Goal: Task Accomplishment & Management: Manage account settings

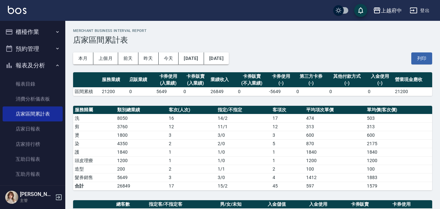
click at [29, 66] on button "報表及分析" at bounding box center [33, 65] width 60 height 17
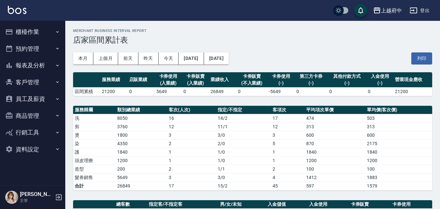
click at [30, 30] on button "櫃檯作業" at bounding box center [33, 31] width 60 height 17
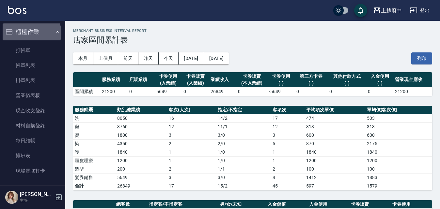
click at [31, 33] on button "櫃檯作業" at bounding box center [33, 31] width 60 height 17
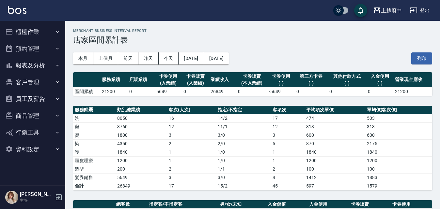
click at [28, 82] on button "客戶管理" at bounding box center [33, 82] width 60 height 17
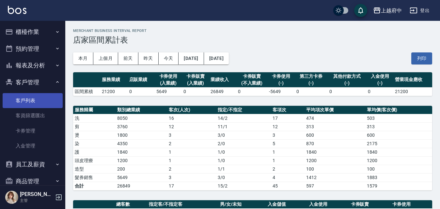
click at [25, 100] on link "客戶列表" at bounding box center [33, 100] width 60 height 15
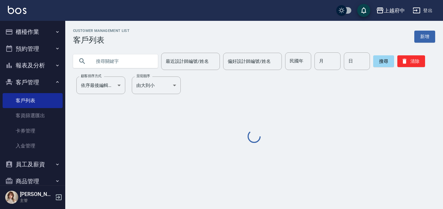
click at [122, 64] on input "text" at bounding box center [121, 61] width 61 height 18
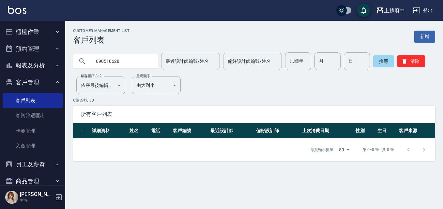
click at [108, 61] on input "090510628" at bounding box center [121, 61] width 61 height 18
type input "0905190628"
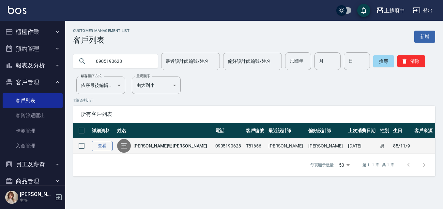
click at [99, 142] on link "查看" at bounding box center [102, 146] width 21 height 10
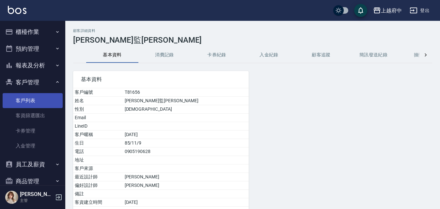
click at [15, 101] on link "客戶列表" at bounding box center [33, 100] width 60 height 15
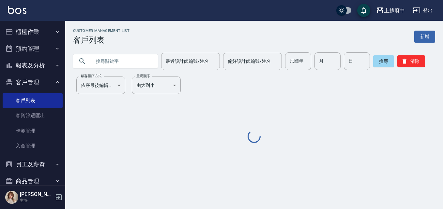
click at [110, 58] on input "text" at bounding box center [121, 61] width 61 height 18
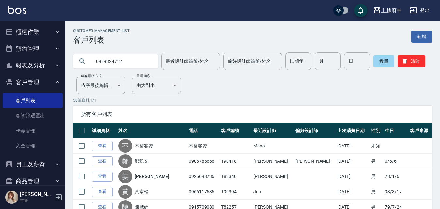
type input "0989324712"
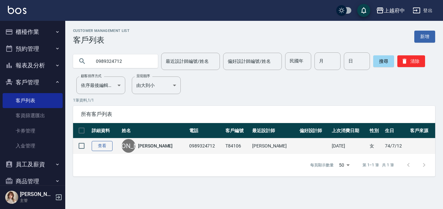
click at [101, 142] on link "查看" at bounding box center [102, 146] width 21 height 10
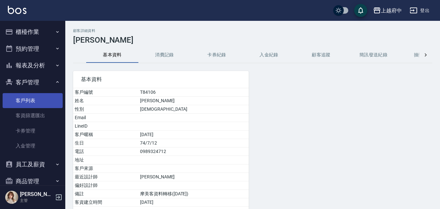
click at [25, 99] on link "客戶列表" at bounding box center [33, 100] width 60 height 15
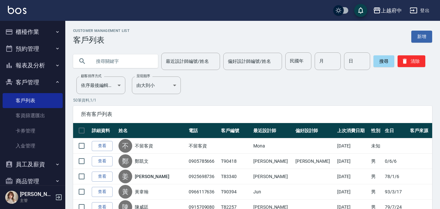
click at [133, 55] on input "text" at bounding box center [121, 61] width 61 height 18
type input "0932389905"
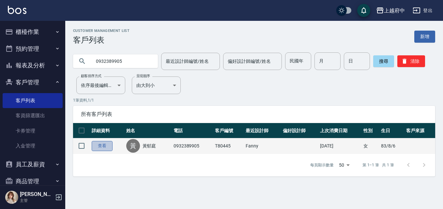
click at [100, 144] on link "查看" at bounding box center [102, 146] width 21 height 10
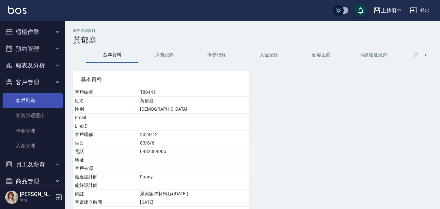
click at [23, 105] on link "客戶列表" at bounding box center [33, 100] width 60 height 15
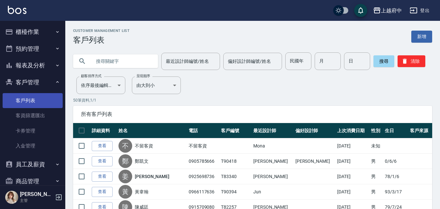
click at [27, 103] on link "客戶列表" at bounding box center [33, 100] width 60 height 15
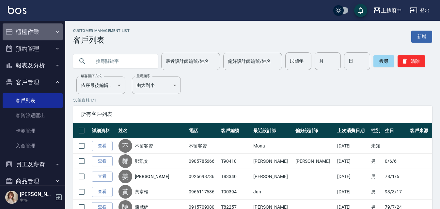
click at [40, 30] on button "櫃檯作業" at bounding box center [33, 31] width 60 height 17
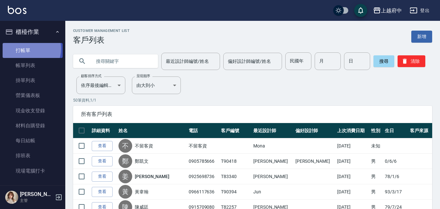
click at [25, 49] on link "打帳單" at bounding box center [33, 50] width 60 height 15
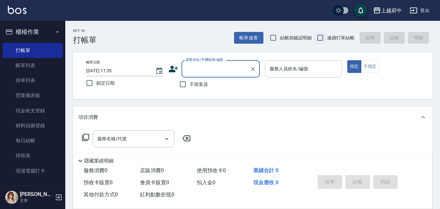
click at [320, 38] on input "連續打單結帳" at bounding box center [320, 38] width 14 height 14
checkbox input "true"
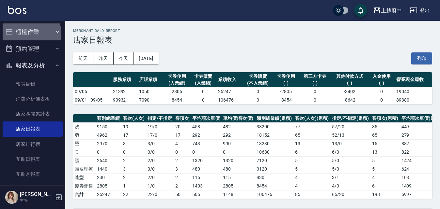
click at [28, 34] on button "櫃檯作業" at bounding box center [33, 31] width 60 height 17
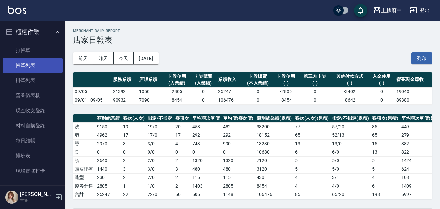
click at [27, 64] on link "帳單列表" at bounding box center [33, 65] width 60 height 15
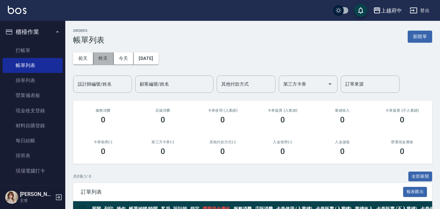
click at [106, 60] on button "昨天" at bounding box center [103, 58] width 20 height 12
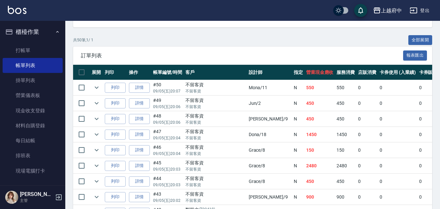
scroll to position [98, 0]
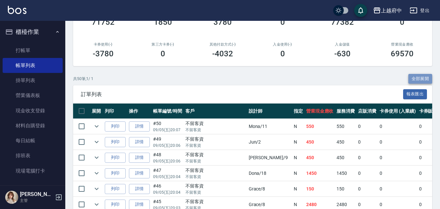
click at [414, 77] on button "全部展開" at bounding box center [420, 79] width 24 height 10
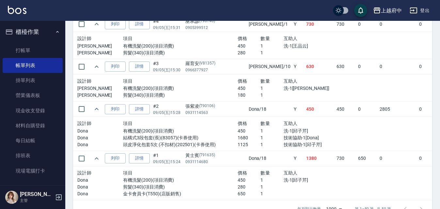
scroll to position [2413, 0]
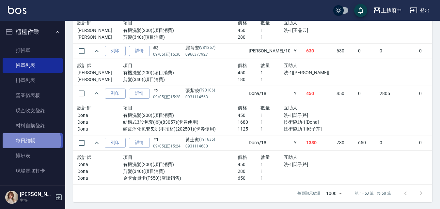
click at [29, 142] on link "每日結帳" at bounding box center [33, 140] width 60 height 15
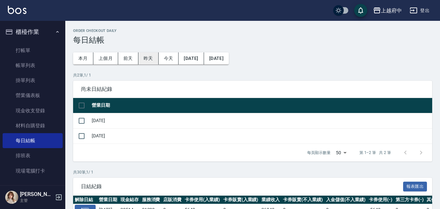
click at [150, 60] on button "昨天" at bounding box center [148, 58] width 20 height 12
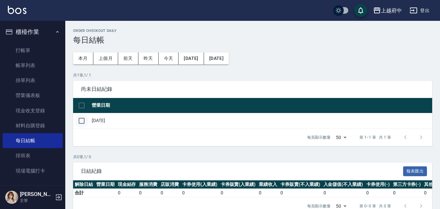
click at [82, 121] on input "checkbox" at bounding box center [82, 121] width 14 height 14
checkbox input "true"
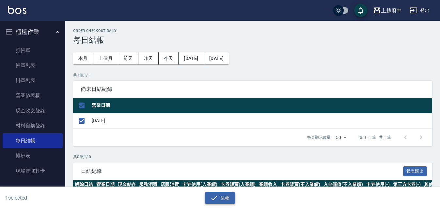
click at [216, 198] on icon "button" at bounding box center [214, 198] width 8 height 8
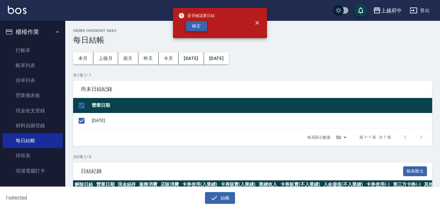
click at [196, 25] on button "確定" at bounding box center [196, 26] width 21 height 10
checkbox input "false"
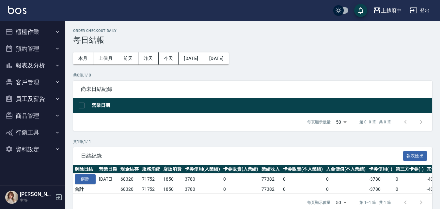
click at [32, 64] on button "報表及分析" at bounding box center [33, 65] width 60 height 17
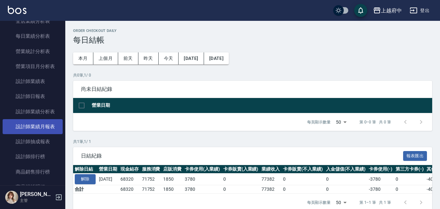
scroll to position [228, 0]
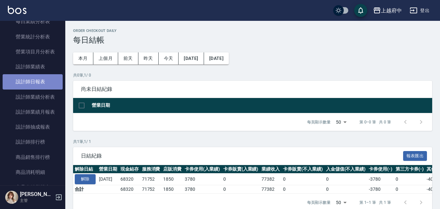
click at [36, 82] on link "設計師日報表" at bounding box center [33, 81] width 60 height 15
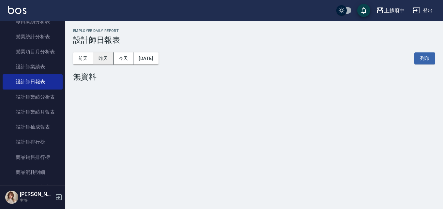
click at [106, 58] on button "昨天" at bounding box center [103, 58] width 20 height 12
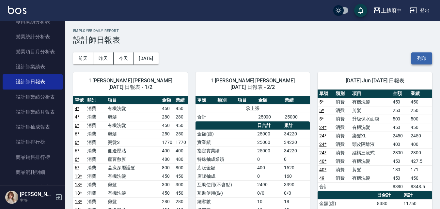
click at [422, 62] on button "列印" at bounding box center [421, 58] width 21 height 12
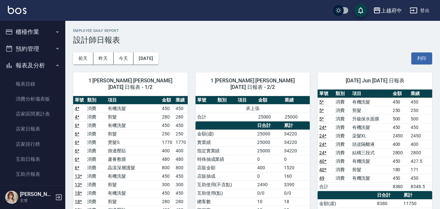
click at [30, 65] on button "報表及分析" at bounding box center [33, 65] width 60 height 17
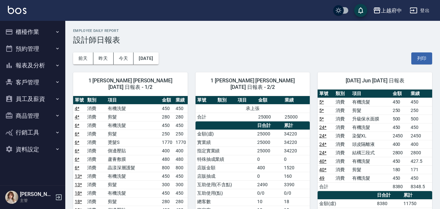
click at [26, 86] on button "客戶管理" at bounding box center [33, 82] width 60 height 17
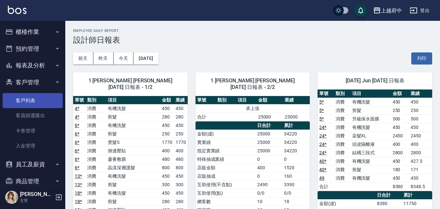
click at [30, 101] on link "客戶列表" at bounding box center [33, 100] width 60 height 15
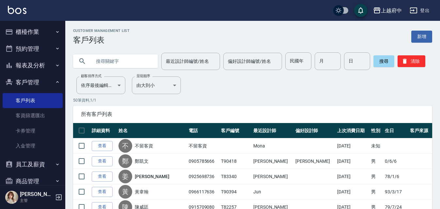
click at [138, 58] on input "text" at bounding box center [121, 61] width 61 height 18
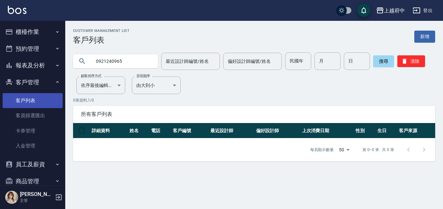
click at [50, 105] on link "客戶列表" at bounding box center [33, 100] width 60 height 15
drag, startPoint x: 130, startPoint y: 63, endPoint x: 87, endPoint y: 45, distance: 47.1
click at [92, 62] on input "0921240965" at bounding box center [121, 61] width 61 height 18
type input "0989874597"
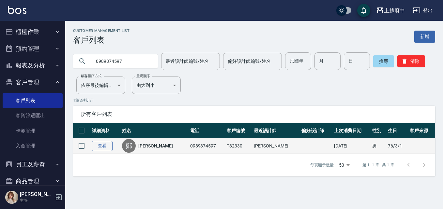
drag, startPoint x: 99, startPoint y: 148, endPoint x: 97, endPoint y: 140, distance: 8.6
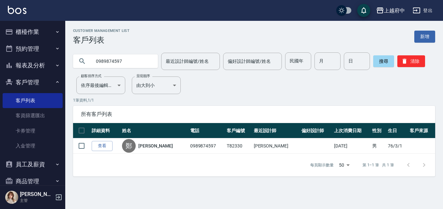
click at [99, 147] on link "查看" at bounding box center [102, 146] width 21 height 10
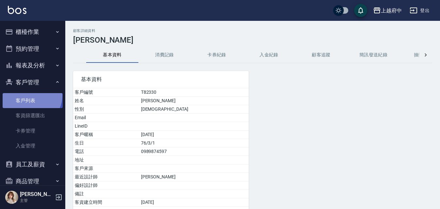
click at [29, 96] on link "客戶列表" at bounding box center [33, 100] width 60 height 15
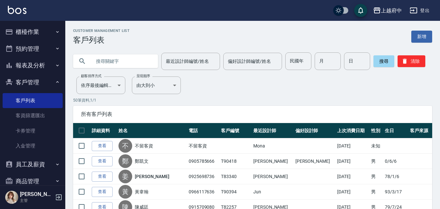
click at [128, 64] on input "text" at bounding box center [121, 61] width 61 height 18
type input "0911176529"
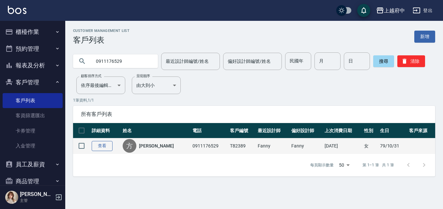
click at [104, 146] on link "查看" at bounding box center [102, 146] width 21 height 10
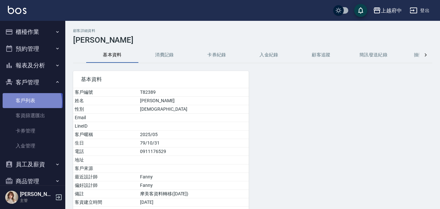
click at [31, 102] on link "客戶列表" at bounding box center [33, 100] width 60 height 15
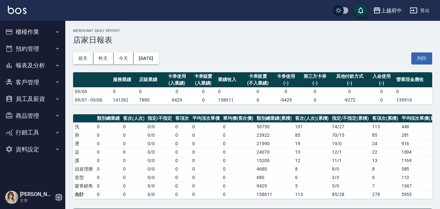
click at [58, 197] on icon "button" at bounding box center [59, 198] width 6 height 6
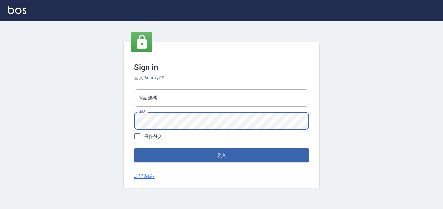
click at [125, 124] on div "Sign in 登入 BeautyOS 電話號碼 電話號碼 密碼 密碼 保持登入 登入 忘記密碼?" at bounding box center [222, 115] width 196 height 146
click at [130, 123] on div "Sign in 登入 BeautyOS 電話號碼 電話號碼 密碼 密碼 保持登入 登入 忘記密碼?" at bounding box center [222, 115] width 196 height 146
click at [148, 98] on input "電話號碼" at bounding box center [221, 98] width 175 height 18
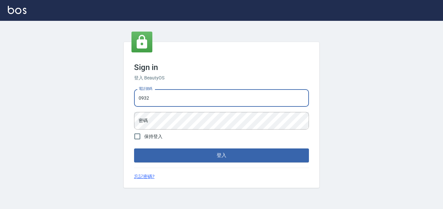
type input "0932050354"
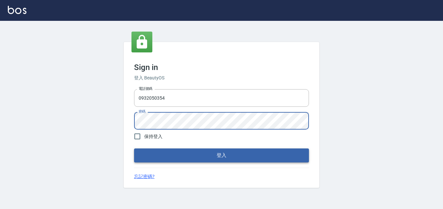
click at [143, 151] on button "登入" at bounding box center [221, 156] width 175 height 14
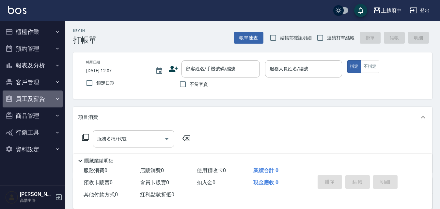
click at [29, 97] on button "員工及薪資" at bounding box center [33, 99] width 60 height 17
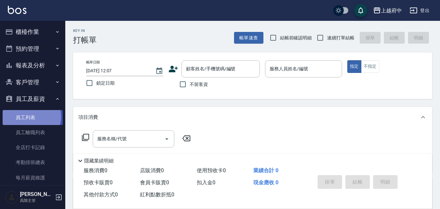
click at [29, 117] on link "員工列表" at bounding box center [33, 117] width 60 height 15
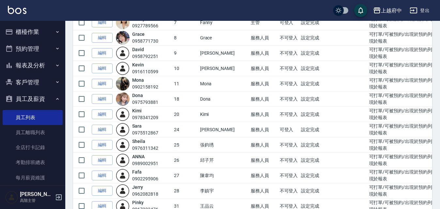
scroll to position [163, 0]
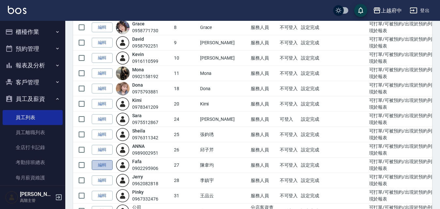
click at [100, 166] on link "編輯" at bounding box center [102, 165] width 21 height 10
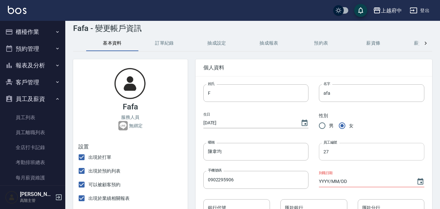
scroll to position [33, 0]
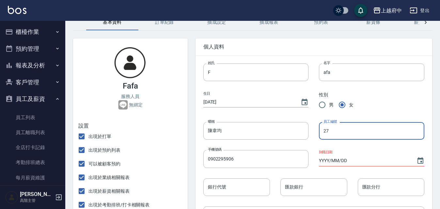
drag, startPoint x: 330, startPoint y: 132, endPoint x: 317, endPoint y: 131, distance: 13.1
click at [317, 131] on div "員工編號 27 員工編號" at bounding box center [366, 126] width 116 height 28
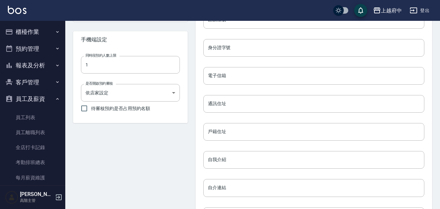
scroll to position [311, 0]
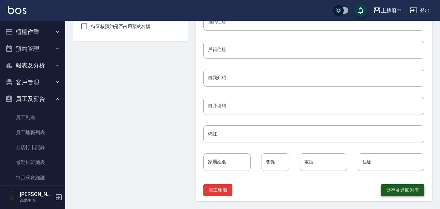
click at [405, 194] on button "儲存並返回列表" at bounding box center [402, 191] width 43 height 12
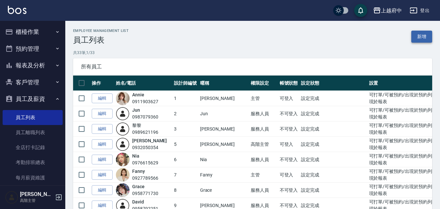
click at [425, 33] on link "新增" at bounding box center [421, 37] width 21 height 12
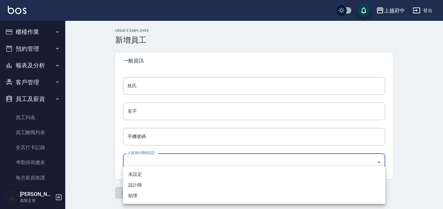
click at [253, 164] on body "上越府中 登出 櫃檯作業 打帳單 帳單列表 掛單列表 座位開單 營業儀表板 現金收支登錄 高階收支登錄 材料自購登錄 每日結帳 排班表 現場電腦打卡 掃碼打卡…" at bounding box center [221, 104] width 443 height 209
click at [95, 144] on div at bounding box center [221, 104] width 443 height 209
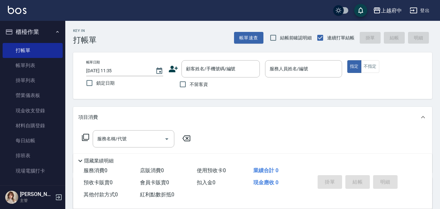
click at [22, 30] on button "櫃檯作業" at bounding box center [33, 31] width 60 height 17
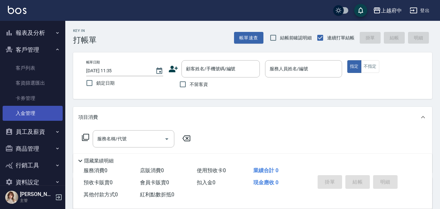
scroll to position [46, 0]
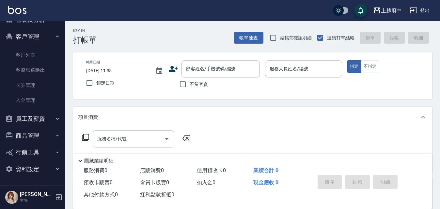
click at [36, 114] on button "員工及薪資" at bounding box center [33, 119] width 60 height 17
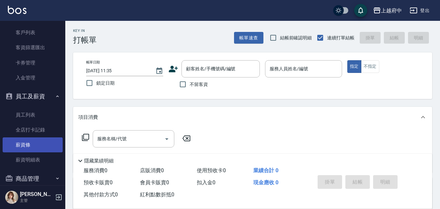
scroll to position [78, 0]
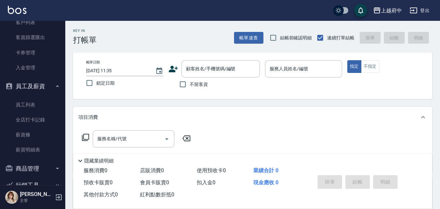
click at [31, 84] on button "員工及薪資" at bounding box center [33, 86] width 60 height 17
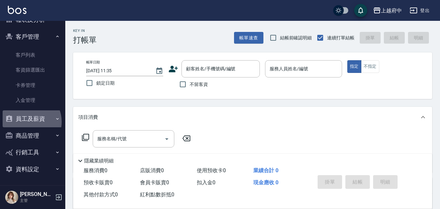
click at [26, 121] on button "員工及薪資" at bounding box center [33, 119] width 60 height 17
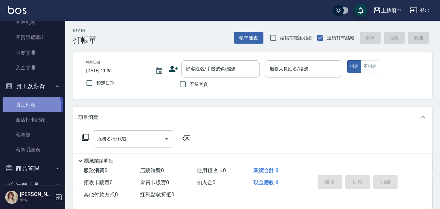
click at [27, 106] on link "員工列表" at bounding box center [33, 104] width 60 height 15
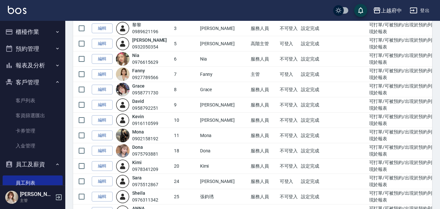
scroll to position [98, 0]
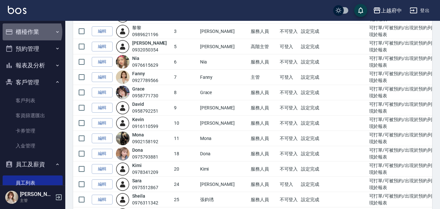
click at [31, 32] on button "櫃檯作業" at bounding box center [33, 31] width 60 height 17
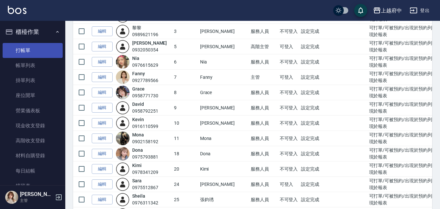
click at [25, 52] on link "打帳單" at bounding box center [33, 50] width 60 height 15
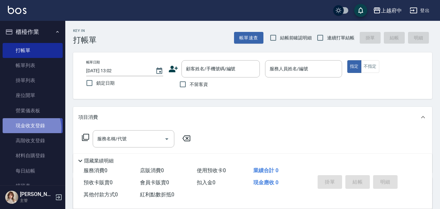
click at [29, 128] on link "現金收支登錄" at bounding box center [33, 125] width 60 height 15
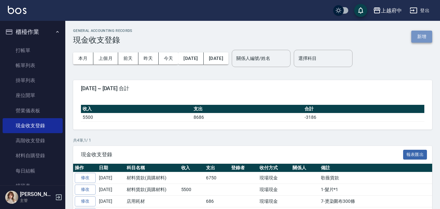
click at [423, 38] on button "新增" at bounding box center [421, 37] width 21 height 12
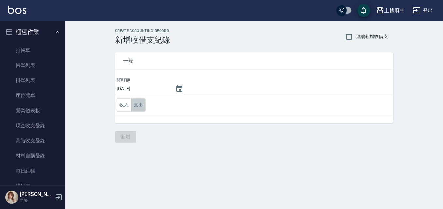
click at [138, 105] on button "支出" at bounding box center [138, 104] width 15 height 13
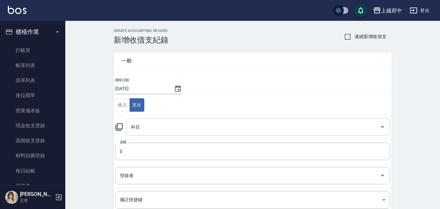
click at [169, 123] on input "科目" at bounding box center [253, 127] width 248 height 11
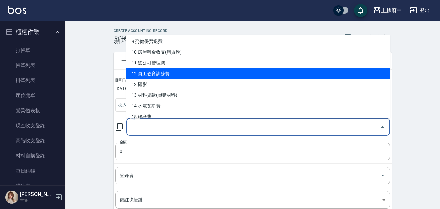
scroll to position [163, 0]
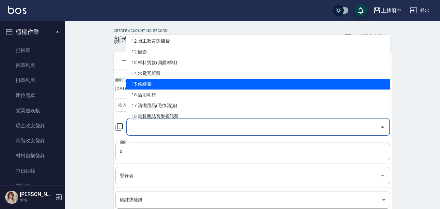
click at [146, 82] on li "15 修繕費" at bounding box center [257, 84] width 263 height 11
type input "15 修繕費"
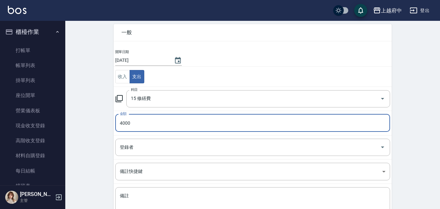
scroll to position [65, 0]
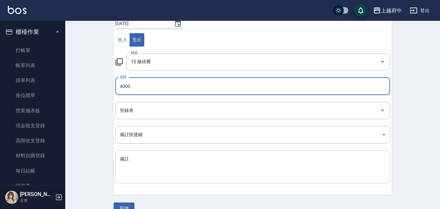
type input "4000"
click at [151, 160] on textarea "備註" at bounding box center [252, 167] width 265 height 22
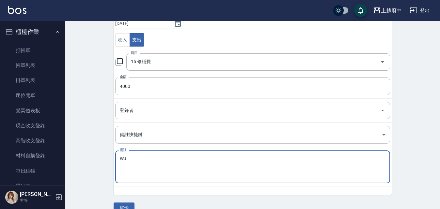
type textarea "W"
click at [133, 156] on textarea "推拉門裝" at bounding box center [252, 167] width 265 height 22
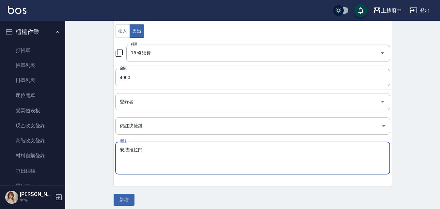
scroll to position [79, 0]
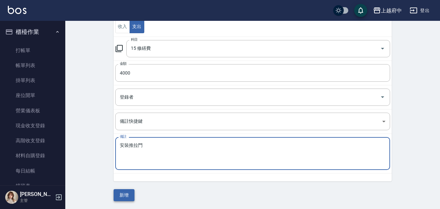
type textarea "安裝推拉門"
click at [123, 196] on button "新增" at bounding box center [123, 195] width 21 height 12
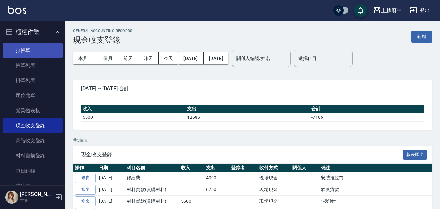
click at [28, 51] on link "打帳單" at bounding box center [33, 50] width 60 height 15
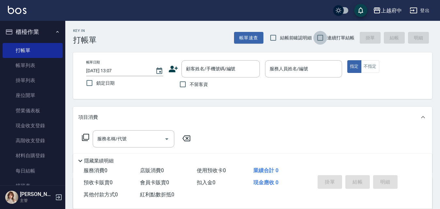
click at [321, 37] on input "連續打單結帳" at bounding box center [320, 38] width 14 height 14
checkbox input "true"
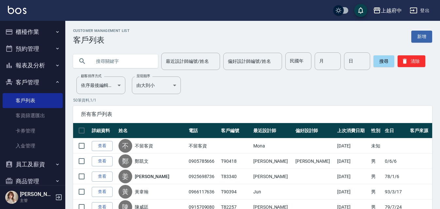
click at [118, 58] on input "text" at bounding box center [121, 61] width 61 height 18
type input "0928472361"
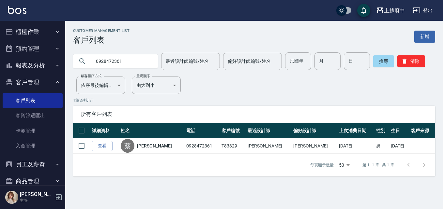
click at [105, 147] on link "查看" at bounding box center [102, 146] width 21 height 10
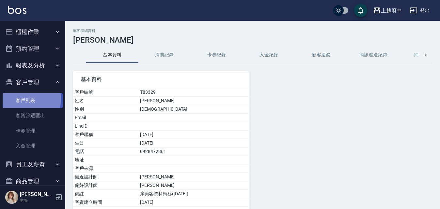
click at [22, 99] on link "客戶列表" at bounding box center [33, 100] width 60 height 15
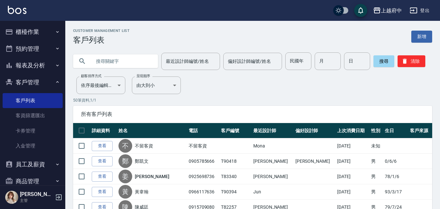
drag, startPoint x: 123, startPoint y: 60, endPoint x: 125, endPoint y: 49, distance: 11.9
click at [123, 58] on input "text" at bounding box center [121, 61] width 61 height 18
type input "T"
type input "81669"
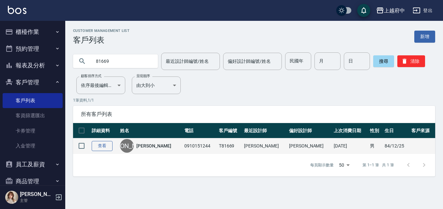
click at [104, 146] on link "查看" at bounding box center [102, 146] width 21 height 10
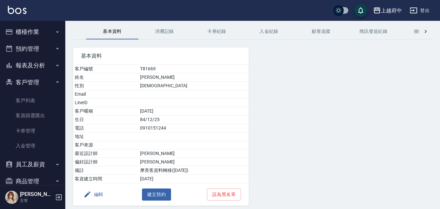
scroll to position [48, 0]
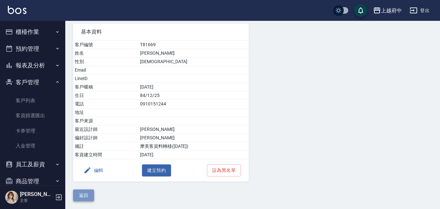
click at [81, 198] on button "返回" at bounding box center [83, 196] width 21 height 12
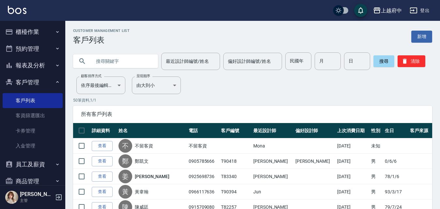
click at [124, 59] on input "text" at bounding box center [121, 61] width 61 height 18
type input "ㄒ"
type input "V82347"
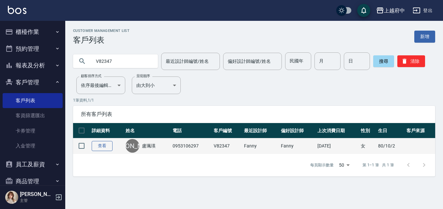
click at [104, 145] on link "查看" at bounding box center [102, 146] width 21 height 10
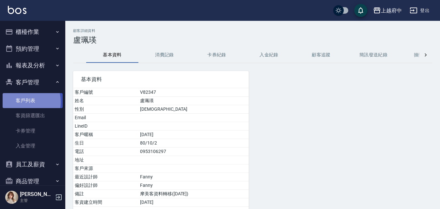
click at [17, 102] on link "客戶列表" at bounding box center [33, 100] width 60 height 15
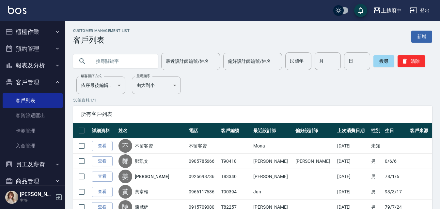
click at [123, 61] on input "text" at bounding box center [121, 61] width 61 height 18
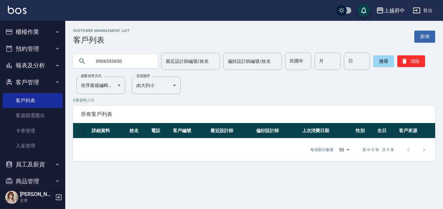
drag, startPoint x: 127, startPoint y: 63, endPoint x: 51, endPoint y: 56, distance: 77.0
click at [57, 61] on div "上越府中 登出 櫃檯作業 打帳單 帳單列表 掛單列表 座位開單 營業儀表板 現金收支登錄 高階收支登錄 材料自購登錄 每日結帳 排班表 現場電腦打卡 掃碼打卡…" at bounding box center [221, 104] width 443 height 209
paste input "75712701"
type input "0975712701"
click at [380, 64] on button "搜尋" at bounding box center [383, 61] width 21 height 12
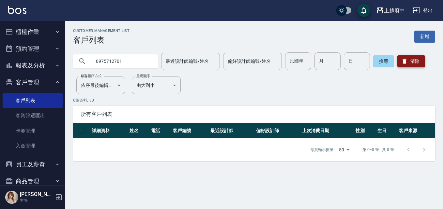
click at [408, 60] on button "清除" at bounding box center [411, 61] width 28 height 12
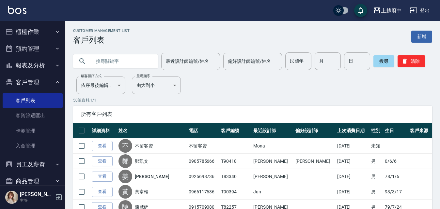
click at [139, 59] on input "text" at bounding box center [121, 61] width 61 height 18
type input "0932389905"
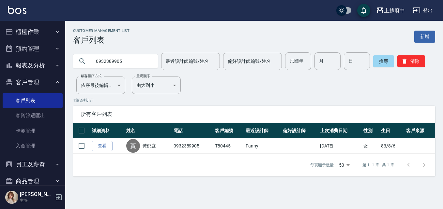
click at [105, 147] on link "查看" at bounding box center [102, 146] width 21 height 10
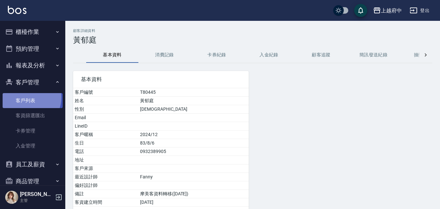
click at [25, 97] on link "客戶列表" at bounding box center [33, 100] width 60 height 15
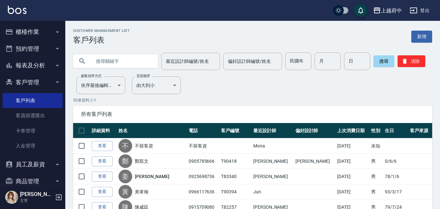
drag, startPoint x: 117, startPoint y: 62, endPoint x: 281, endPoint y: 31, distance: 166.7
click at [119, 61] on input "text" at bounding box center [121, 61] width 61 height 18
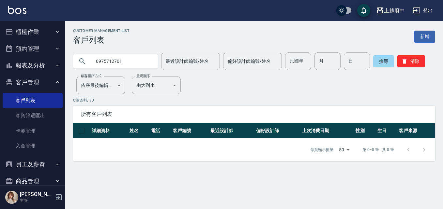
drag, startPoint x: 129, startPoint y: 61, endPoint x: 110, endPoint y: 48, distance: 23.6
click at [74, 62] on div "0975712701" at bounding box center [115, 61] width 85 height 14
type input "0906553650"
click at [412, 61] on button "清除" at bounding box center [411, 61] width 28 height 12
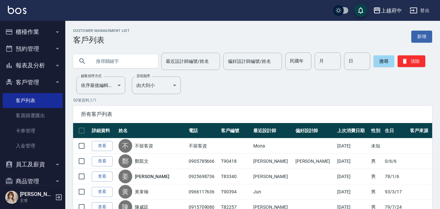
drag, startPoint x: 138, startPoint y: 59, endPoint x: 149, endPoint y: 60, distance: 10.4
click at [143, 60] on input "text" at bounding box center [121, 61] width 61 height 18
type input "0913556158"
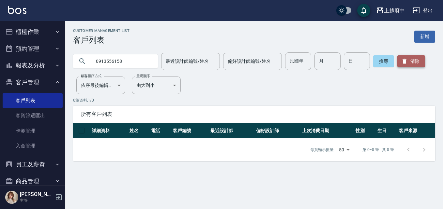
click at [403, 62] on icon "button" at bounding box center [404, 61] width 4 height 5
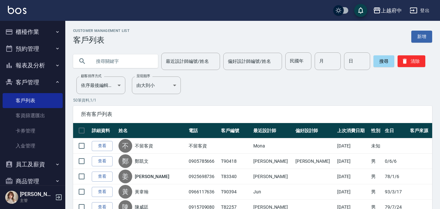
click at [141, 59] on input "text" at bounding box center [121, 61] width 61 height 18
type input "T81734"
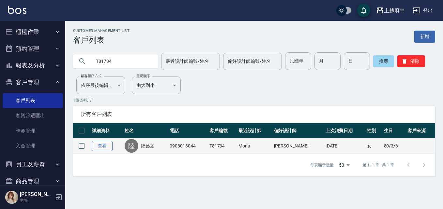
click at [106, 148] on link "查看" at bounding box center [102, 146] width 21 height 10
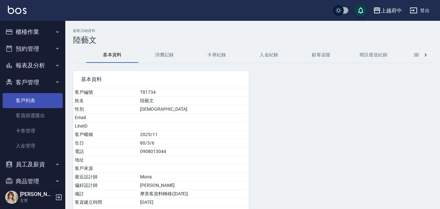
click at [33, 97] on link "客戶列表" at bounding box center [33, 100] width 60 height 15
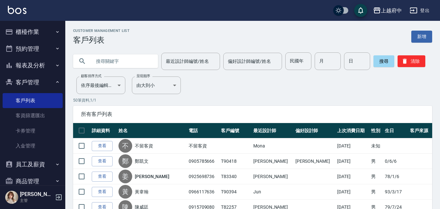
click at [133, 59] on input "text" at bounding box center [121, 61] width 61 height 18
type input "80290"
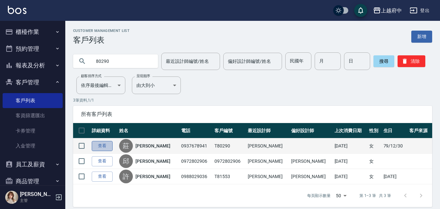
click at [99, 146] on link "查看" at bounding box center [102, 146] width 21 height 10
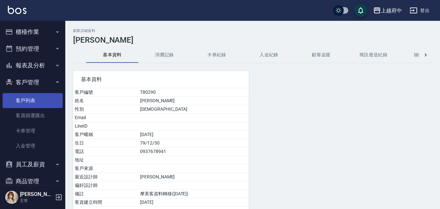
click at [23, 103] on link "客戶列表" at bounding box center [33, 100] width 60 height 15
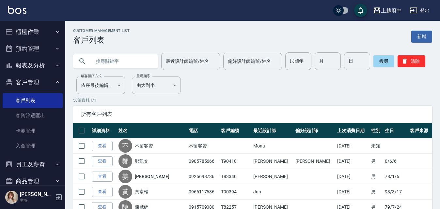
click at [137, 60] on input "text" at bounding box center [121, 61] width 61 height 18
type input "0989874597"
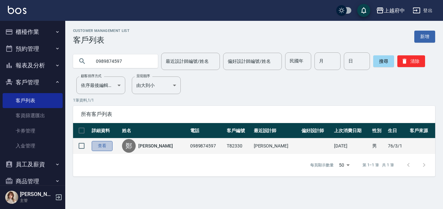
click at [104, 145] on link "查看" at bounding box center [102, 146] width 21 height 10
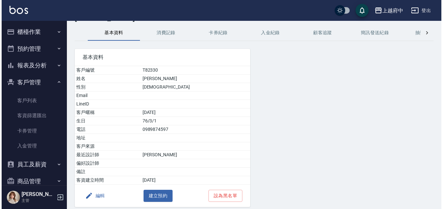
scroll to position [48, 0]
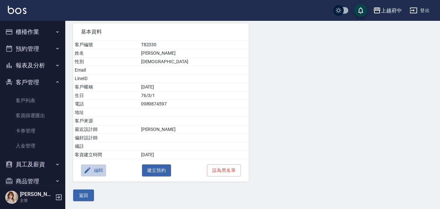
click at [98, 170] on button "編輯" at bounding box center [93, 171] width 25 height 12
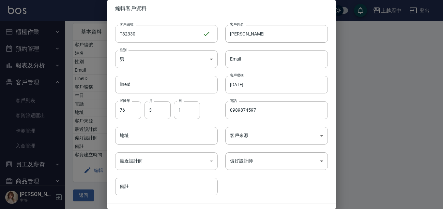
click at [157, 33] on input "T82330" at bounding box center [158, 34] width 87 height 18
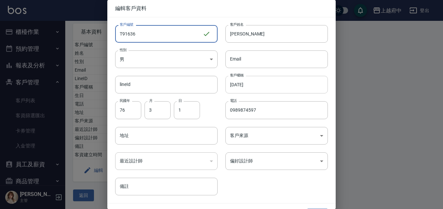
type input "T91636"
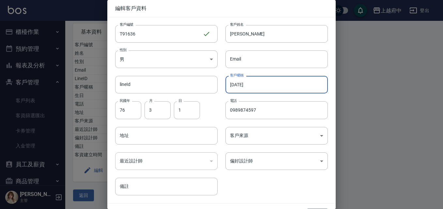
drag, startPoint x: 261, startPoint y: 84, endPoint x: 282, endPoint y: 73, distance: 23.5
click at [214, 86] on div "客戶編號 T91636 ​ 客戶編號 客戶姓名 鄭豪 客戶姓名 性別 男 MALE 性別 Email Email lineId lineId 客戶暱稱 202…" at bounding box center [217, 106] width 220 height 178
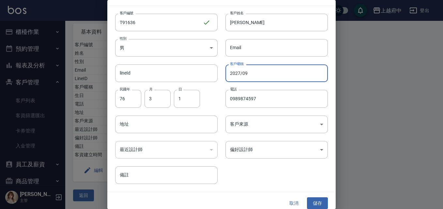
scroll to position [17, 0]
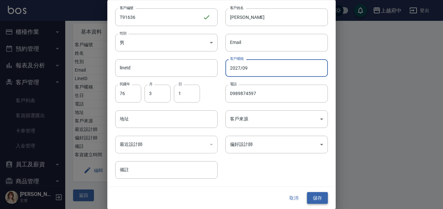
type input "2027/09"
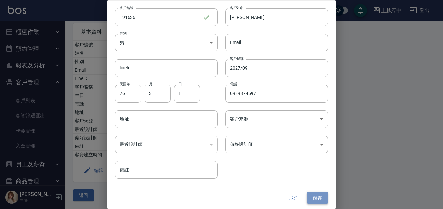
click at [311, 197] on button "儲存" at bounding box center [317, 198] width 21 height 12
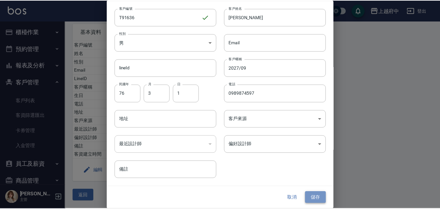
scroll to position [0, 0]
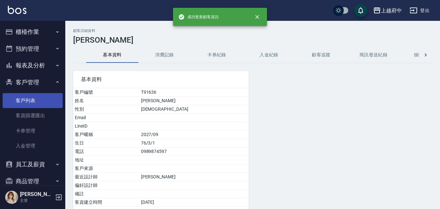
click at [22, 101] on link "客戶列表" at bounding box center [33, 100] width 60 height 15
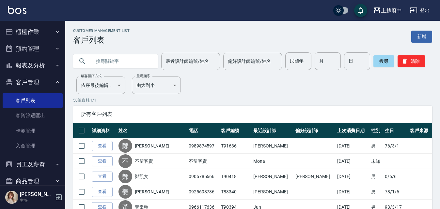
click at [125, 62] on input "text" at bounding box center [121, 61] width 61 height 18
type input "0926821017"
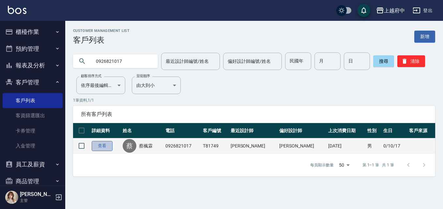
click at [105, 147] on link "查看" at bounding box center [102, 146] width 21 height 10
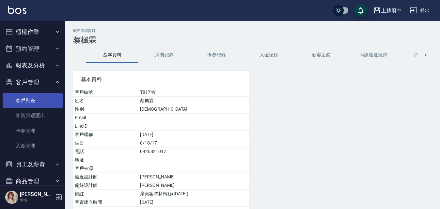
click at [27, 100] on link "客戶列表" at bounding box center [33, 100] width 60 height 15
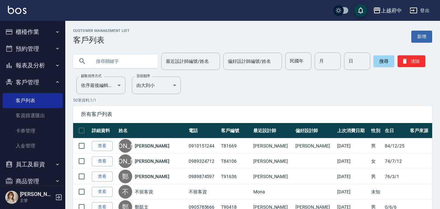
click at [127, 59] on input "text" at bounding box center [121, 61] width 61 height 18
type input "0963737790"
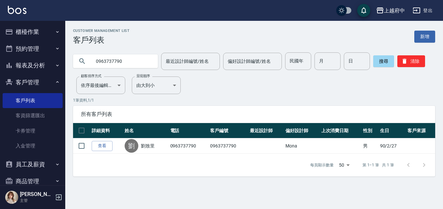
click at [100, 143] on link "查看" at bounding box center [102, 146] width 21 height 10
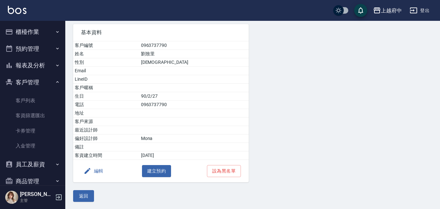
scroll to position [48, 0]
click at [82, 199] on button "返回" at bounding box center [83, 196] width 21 height 12
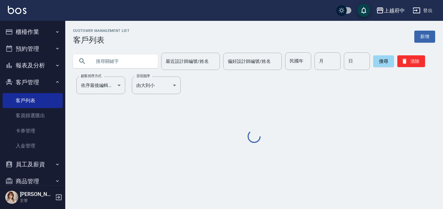
click at [129, 63] on input "text" at bounding box center [121, 61] width 61 height 18
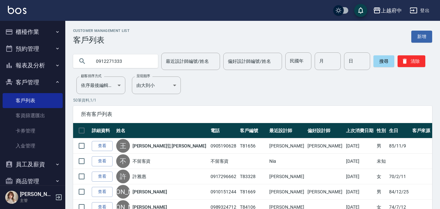
type input "0912271333"
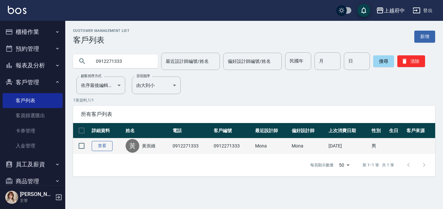
click at [103, 143] on link "查看" at bounding box center [102, 146] width 21 height 10
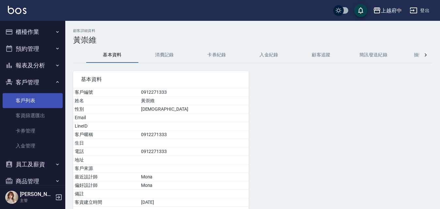
click at [28, 98] on link "客戶列表" at bounding box center [33, 100] width 60 height 15
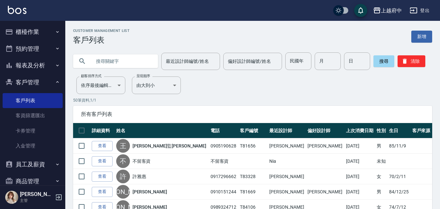
click at [128, 61] on input "text" at bounding box center [121, 61] width 61 height 18
type input "0908033063"
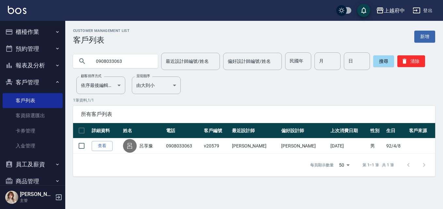
click at [102, 144] on link "查看" at bounding box center [102, 146] width 21 height 10
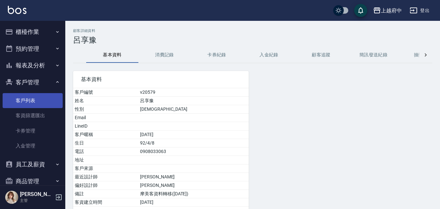
click at [25, 105] on link "客戶列表" at bounding box center [33, 100] width 60 height 15
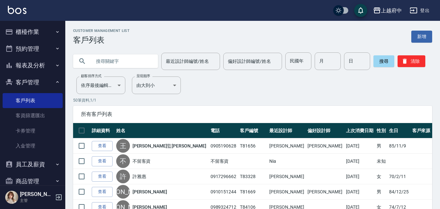
click at [136, 63] on input "text" at bounding box center [121, 61] width 61 height 18
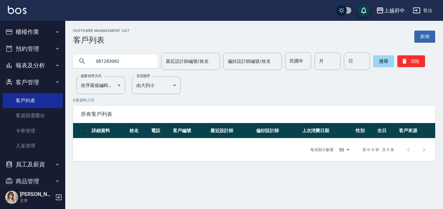
click at [98, 62] on input "081283082" at bounding box center [121, 61] width 61 height 18
click at [375, 61] on button "搜尋" at bounding box center [383, 61] width 21 height 12
drag, startPoint x: 107, startPoint y: 56, endPoint x: 92, endPoint y: 52, distance: 14.9
click at [93, 53] on input "0981283082" at bounding box center [121, 61] width 61 height 18
type input "90146"
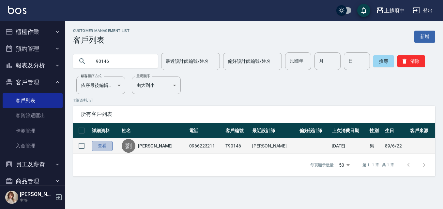
click at [105, 145] on link "查看" at bounding box center [102, 146] width 21 height 10
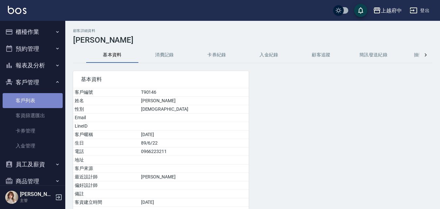
click at [33, 98] on link "客戶列表" at bounding box center [33, 100] width 60 height 15
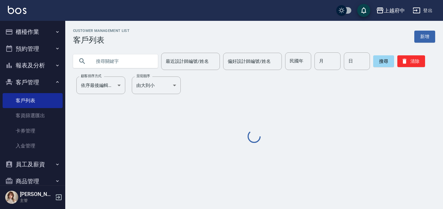
click at [106, 59] on input "text" at bounding box center [121, 61] width 61 height 18
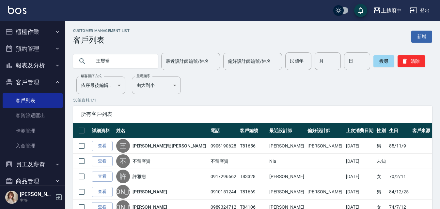
type input "王璽喬"
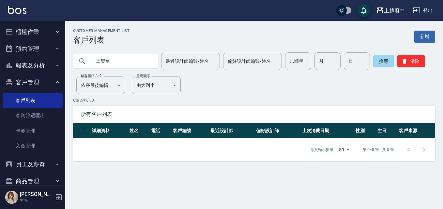
click at [31, 36] on button "櫃檯作業" at bounding box center [33, 31] width 60 height 17
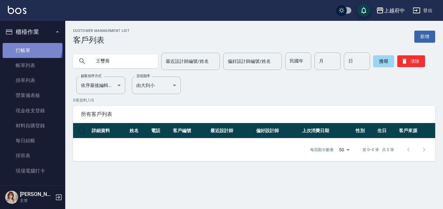
click at [31, 47] on link "打帳單" at bounding box center [33, 50] width 60 height 15
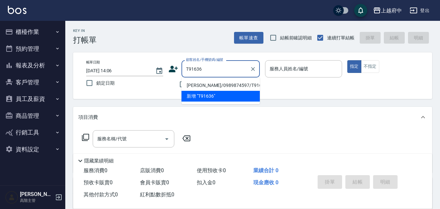
click at [208, 84] on li "鄭豪/0989874597/T91636" at bounding box center [220, 85] width 78 height 11
type input "鄭豪/0989874597/T91636"
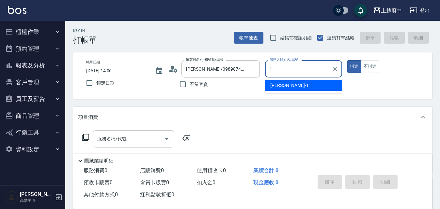
type input "Annie -1"
type button "true"
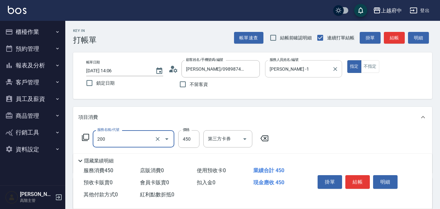
type input "有機洗髮(200)"
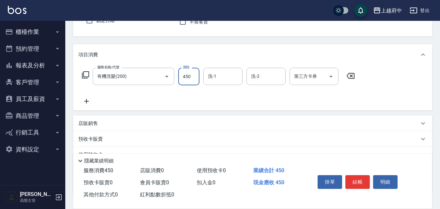
scroll to position [65, 0]
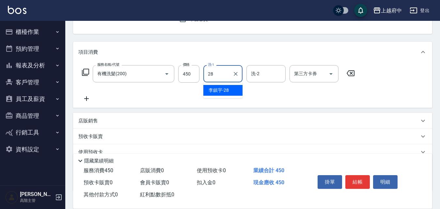
type input "李鎮宇-28"
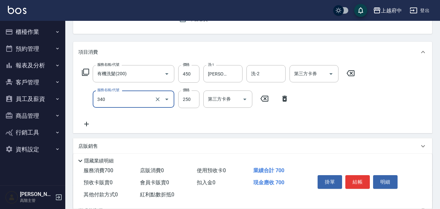
type input "剪髮(340)"
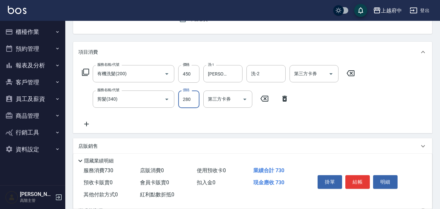
type input "280"
click at [270, 118] on div "服務名稱/代號 有機洗髮(200) 服務名稱/代號 價格 450 價格 洗-1 李鎮宇-28 洗-1 洗-2 洗-2 第三方卡券 第三方卡券 服務名稱/代號 …" at bounding box center [218, 96] width 280 height 63
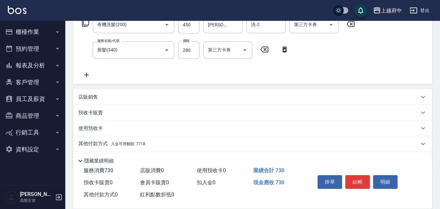
scroll to position [130, 0]
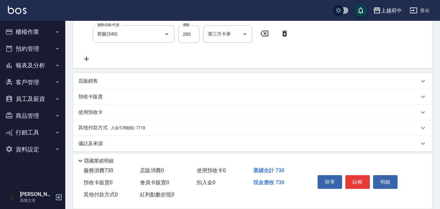
click at [87, 83] on p "店販銷售" at bounding box center [88, 81] width 20 height 7
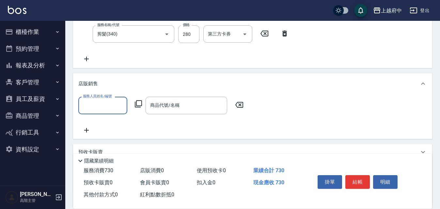
scroll to position [0, 0]
type input "Annie -1"
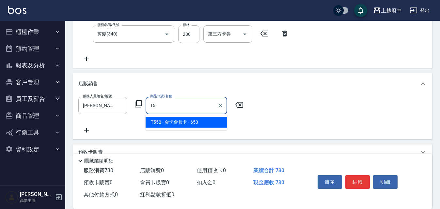
click at [169, 119] on span "T550 - 金卡會員卡 - 650" at bounding box center [186, 122] width 82 height 11
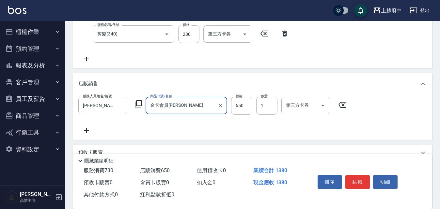
type input "金卡會員卡"
click at [223, 136] on div "服務人員姓名/編號 Annie -1 服務人員姓名/編號 商品代號/名稱 金卡會員卡 商品代號/名稱 價格 650 價格 數量 1 數量 第三方卡券 第三方卡券" at bounding box center [252, 116] width 359 height 45
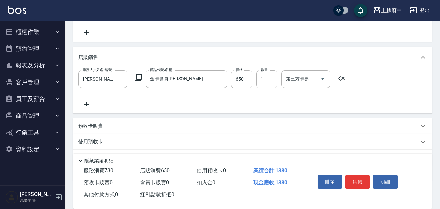
scroll to position [191, 0]
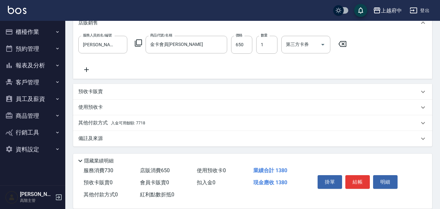
click at [93, 124] on p "其他付款方式 入金可用餘額: 7718" at bounding box center [111, 123] width 67 height 7
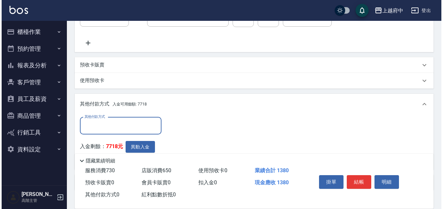
scroll to position [257, 0]
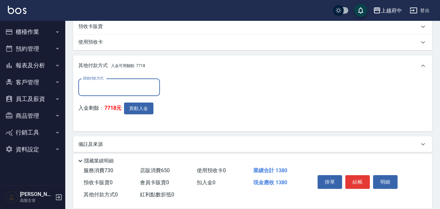
click at [117, 90] on input "其他付款方式" at bounding box center [119, 87] width 76 height 11
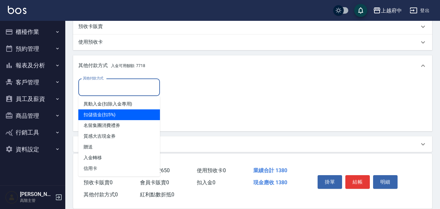
click at [107, 116] on span "扣儲值金(扣5%)" at bounding box center [119, 115] width 82 height 11
type input "扣儲值金(扣5%)"
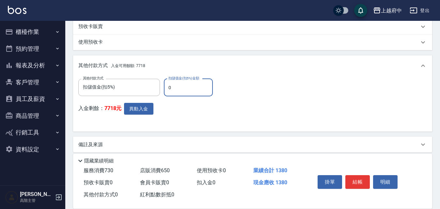
drag, startPoint x: 177, startPoint y: 92, endPoint x: 165, endPoint y: 91, distance: 12.8
click at [165, 91] on input "0" at bounding box center [188, 88] width 49 height 18
type input "1380"
click at [145, 106] on button "異動入金" at bounding box center [138, 109] width 29 height 12
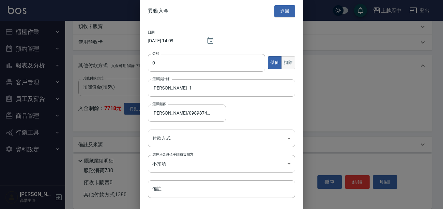
click at [284, 61] on button "扣除" at bounding box center [288, 62] width 14 height 13
click at [185, 65] on input "0" at bounding box center [206, 63] width 117 height 18
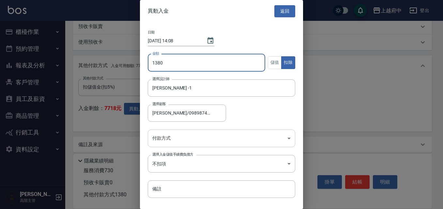
type input "1380"
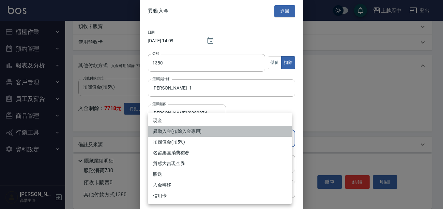
click at [185, 132] on li "異動入金(扣除入金專用)" at bounding box center [220, 131] width 144 height 11
type input "異動入金(扣除入金專用)"
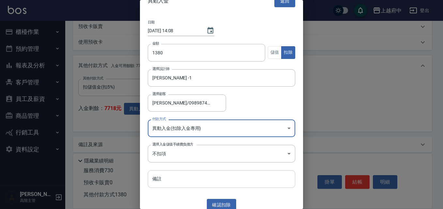
scroll to position [15, 0]
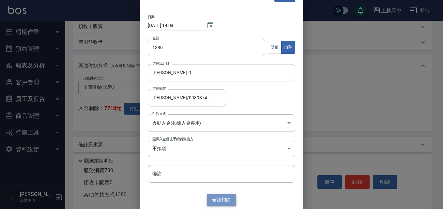
click at [221, 200] on button "確認 扣除" at bounding box center [221, 200] width 29 height 12
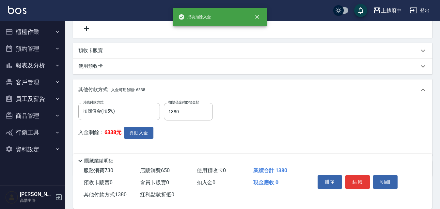
scroll to position [257, 0]
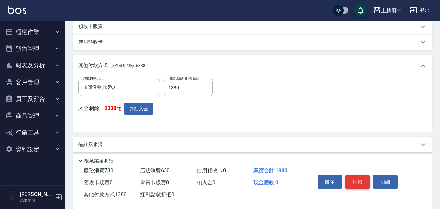
click at [354, 177] on button "結帳" at bounding box center [357, 182] width 24 height 14
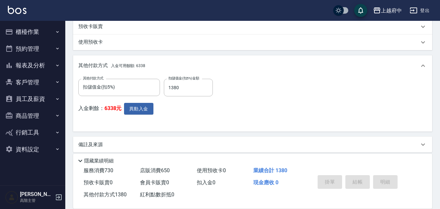
type input "2025/09/06 14:09"
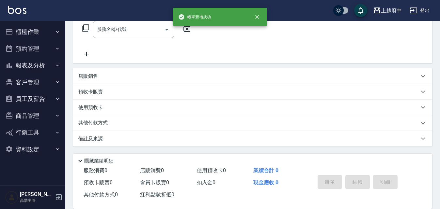
scroll to position [0, 0]
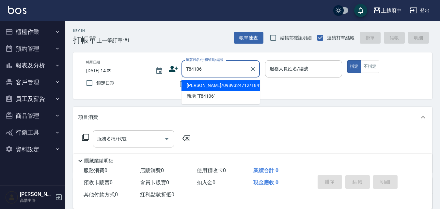
click at [212, 85] on li "李岱瑾/0989324712/T84106" at bounding box center [220, 85] width 78 height 11
type input "李岱瑾/0989324712/T84106"
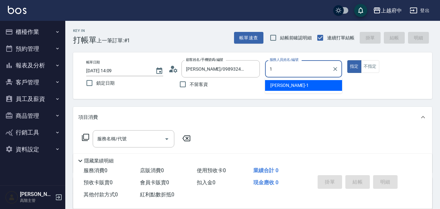
type input "Annie -1"
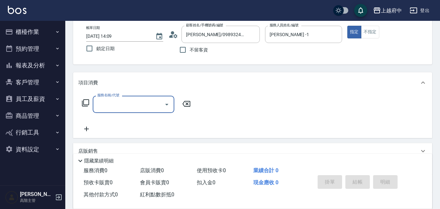
scroll to position [65, 0]
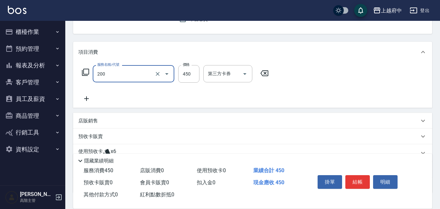
type input "有機洗髮(200)"
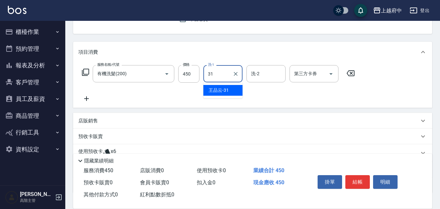
type input "王品云-31"
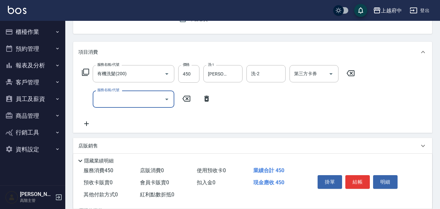
type input "2"
type input "造型/修劉海(100)"
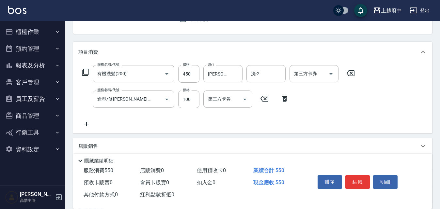
click at [301, 123] on div "服務名稱/代號 有機洗髮(200) 服務名稱/代號 價格 450 價格 洗-1 王品云-31 洗-1 洗-2 洗-2 第三方卡券 第三方卡券 服務名稱/代號 …" at bounding box center [218, 96] width 280 height 63
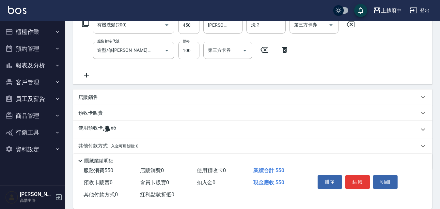
scroll to position [130, 0]
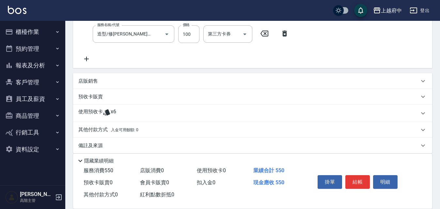
click at [81, 79] on p "店販銷售" at bounding box center [88, 81] width 20 height 7
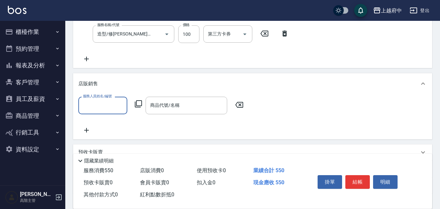
scroll to position [163, 0]
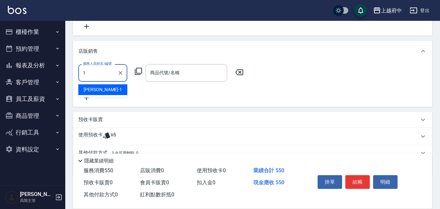
type input "Annie -1"
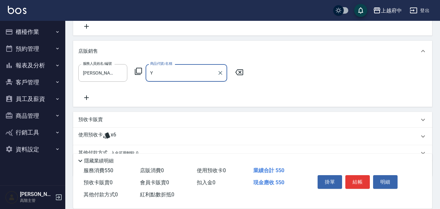
type input "Y"
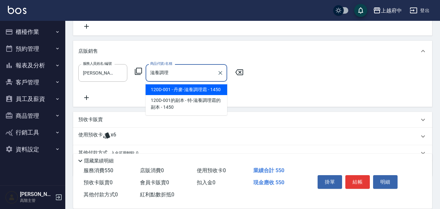
click at [203, 89] on span "120D-001 - 丹麥-滋養調理霜 - 1450" at bounding box center [186, 89] width 82 height 11
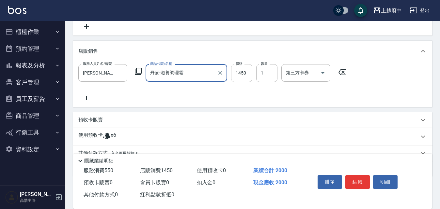
type input "丹麥-滋養調理霜"
click at [248, 73] on input "1450" at bounding box center [241, 73] width 21 height 18
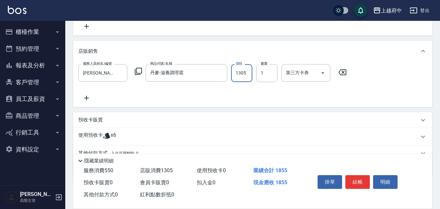
type input "1305"
click at [228, 97] on div "服務人員姓名/編號 Annie -1 服務人員姓名/編號 商品代號/名稱 丹麥-滋養調理霜 商品代號/名稱 價格 1305 價格 數量 1 數量 第三方卡券 …" at bounding box center [252, 82] width 348 height 37
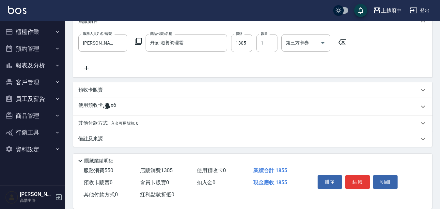
scroll to position [193, 0]
click at [94, 101] on div "使用預收卡 x6" at bounding box center [252, 107] width 359 height 18
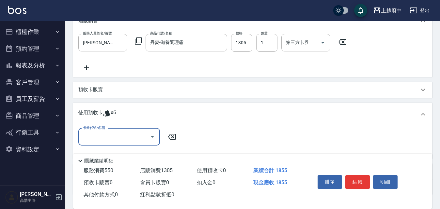
scroll to position [0, 0]
click at [139, 137] on input "卡券代號/名稱" at bounding box center [114, 136] width 66 height 11
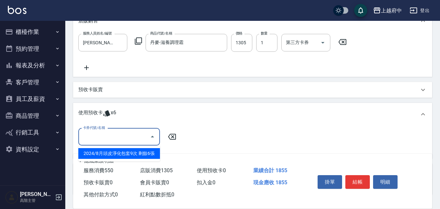
click at [140, 155] on div "2024/8月頭皮淨化包套9次 剩餘6張" at bounding box center [119, 153] width 82 height 11
type input "2024/8月頭皮淨化包套9次"
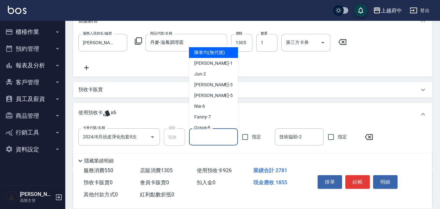
click at [209, 140] on input "技術協助-1" at bounding box center [213, 136] width 43 height 11
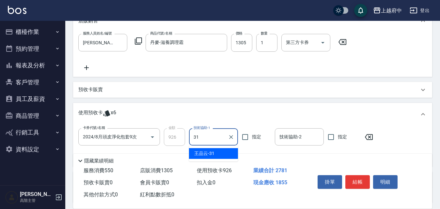
type input "王品云-31"
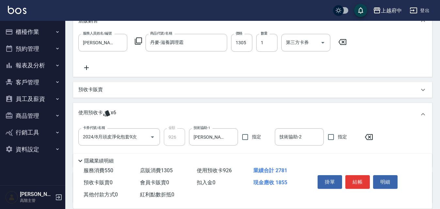
click at [241, 111] on div "使用預收卡 x6" at bounding box center [248, 115] width 340 height 10
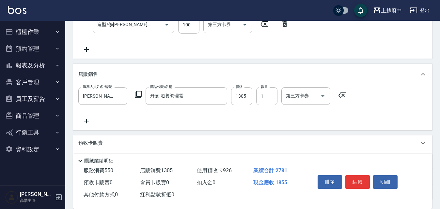
scroll to position [193, 0]
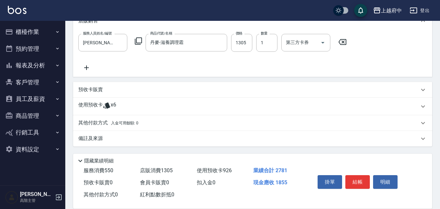
click at [97, 91] on p "預收卡販賣" at bounding box center [90, 89] width 24 height 7
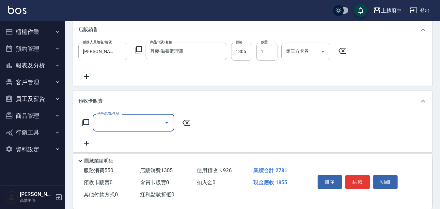
scroll to position [196, 0]
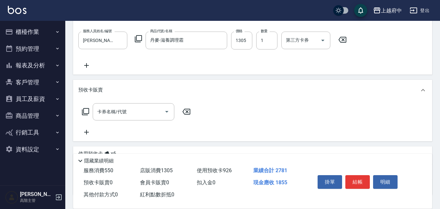
click at [351, 87] on div "預收卡販賣" at bounding box center [248, 90] width 340 height 7
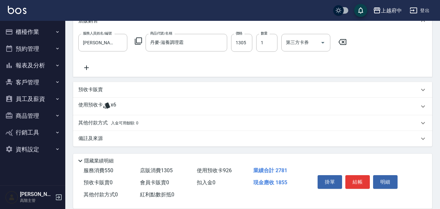
scroll to position [193, 0]
click at [229, 107] on div "使用預收卡 x6" at bounding box center [248, 107] width 340 height 10
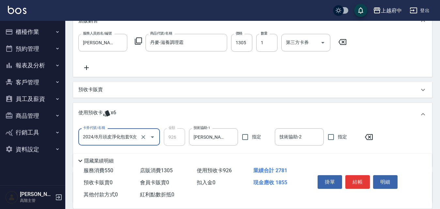
scroll to position [226, 0]
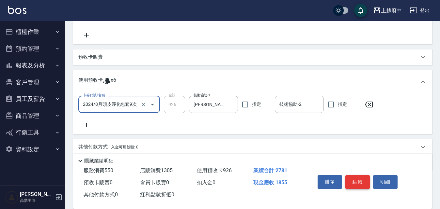
click at [356, 179] on button "結帳" at bounding box center [357, 182] width 24 height 14
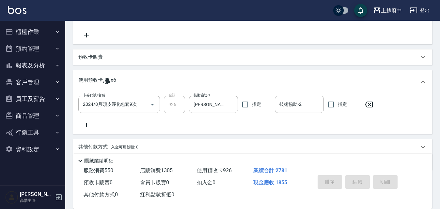
type input "2025/09/06 14:12"
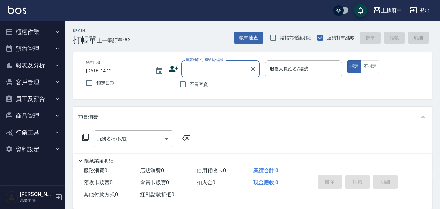
type input "ㄔ"
type input "Y"
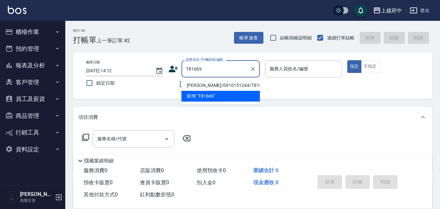
click at [231, 85] on li "李旻學/0910151244/T81669" at bounding box center [220, 85] width 78 height 11
type input "李旻學/0910151244/T81669"
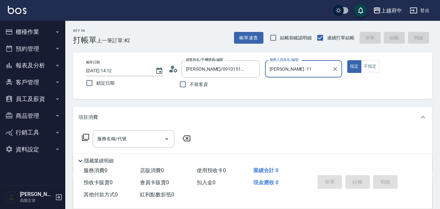
type input "Annie -1"
click at [347, 60] on button "指定" at bounding box center [354, 66] width 14 height 13
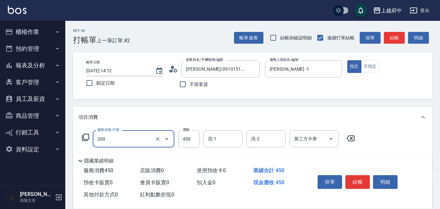
type input "有機洗髮(200)"
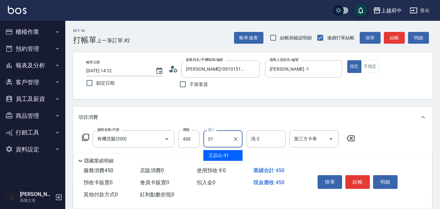
type input "王品云-31"
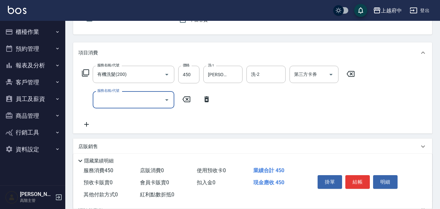
scroll to position [65, 0]
type input "剪髮(340)"
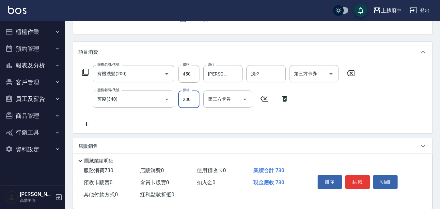
type input "280"
click at [317, 117] on div "服務名稱/代號 有機洗髮(200) 服務名稱/代號 價格 450 價格 洗-1 王品云-31 洗-1 洗-2 洗-2 第三方卡券 第三方卡券 服務名稱/代號 …" at bounding box center [218, 96] width 280 height 63
click at [352, 177] on button "結帳" at bounding box center [357, 182] width 24 height 14
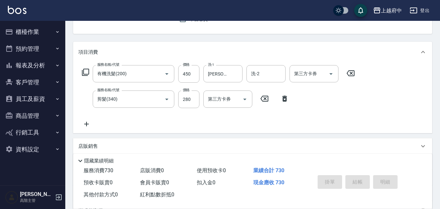
type input "2025/09/06 14:13"
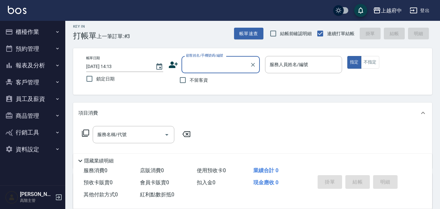
scroll to position [0, 0]
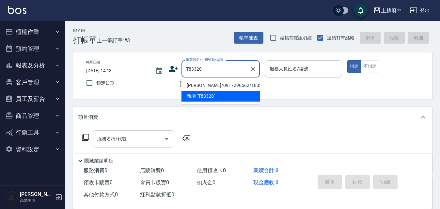
click at [215, 85] on li "許雅惠/0917296662/T83328" at bounding box center [220, 85] width 78 height 11
type input "許雅惠/0917296662/T83328"
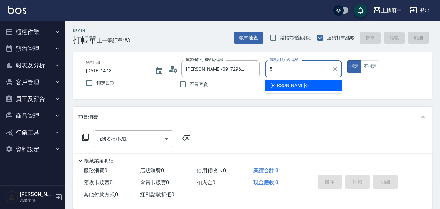
type input "Gary-5"
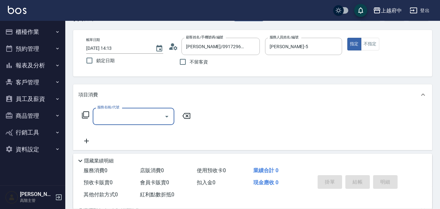
scroll to position [33, 0]
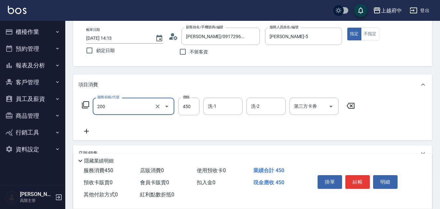
type input "有機洗髮(200)"
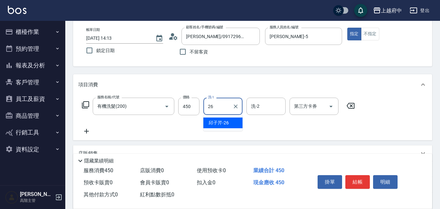
type input "邱子芹-26"
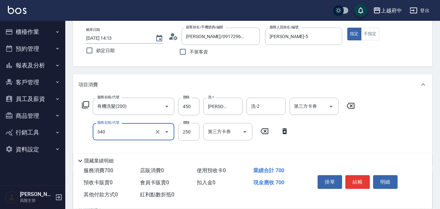
type input "剪髮(340)"
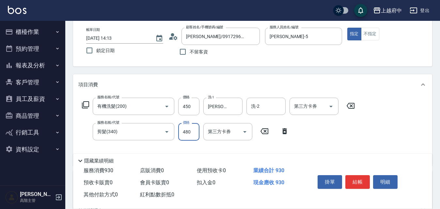
type input "480"
click at [328, 137] on div "服務名稱/代號 有機洗髮(200) 服務名稱/代號 價格 450 價格 洗-1 邱子芹-26 洗-1 洗-2 洗-2 第三方卡券 第三方卡券 服務名稱/代號 …" at bounding box center [218, 129] width 280 height 63
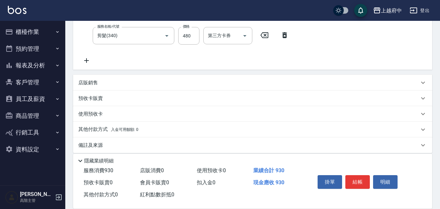
scroll to position [130, 0]
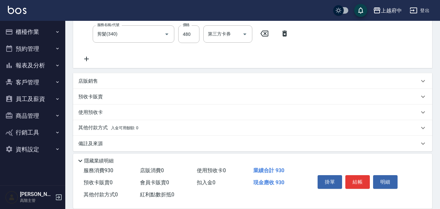
click at [87, 80] on p "店販銷售" at bounding box center [88, 81] width 20 height 7
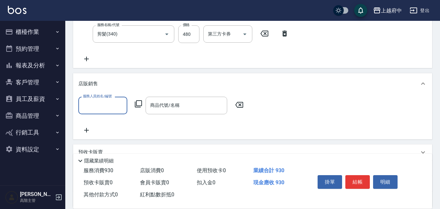
scroll to position [0, 0]
type input "Gary-5"
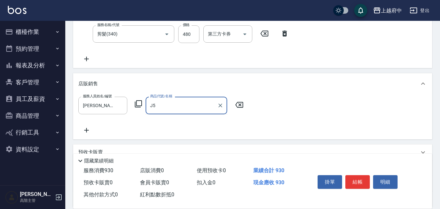
type input "J"
type input "ㄌ"
type input "霧"
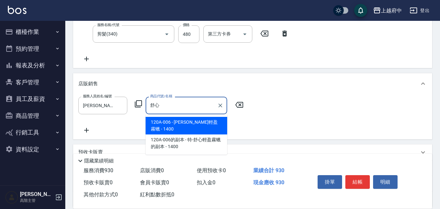
click at [208, 127] on span "120A-006 - 丹麥-舒心輕盈霧蠟 - 1400" at bounding box center [186, 126] width 82 height 18
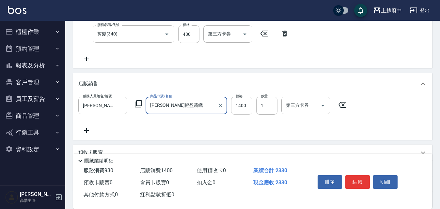
type input "丹麥-舒心輕盈霧蠟"
click at [240, 107] on input "1400" at bounding box center [241, 106] width 21 height 18
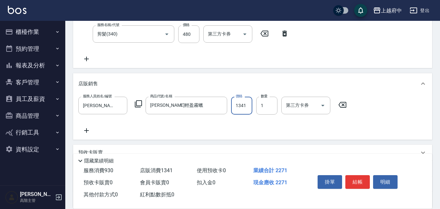
type input "1341"
click at [219, 136] on div "服務人員姓名/編號 Gary-5 服務人員姓名/編號 商品代號/名稱 丹麥-舒心輕盈霧蠟 商品代號/名稱 價格 1341 價格 數量 1 數量 第三方卡券 第…" at bounding box center [252, 116] width 359 height 45
click at [263, 125] on div "服務人員姓名/編號 Gary-5 服務人員姓名/編號 商品代號/名稱 丹麥-舒心輕盈霧蠟 商品代號/名稱 價格 1341 價格 數量 1 數量 第三方卡券 第…" at bounding box center [252, 115] width 348 height 37
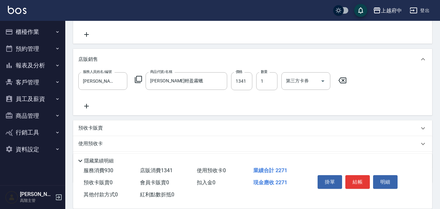
scroll to position [191, 0]
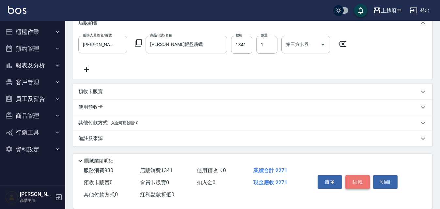
click at [362, 180] on button "結帳" at bounding box center [357, 182] width 24 height 14
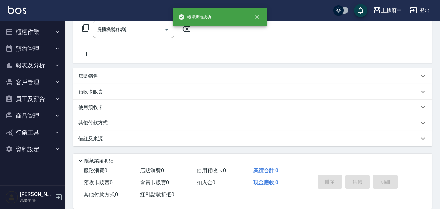
type input "2025/09/06 14:16"
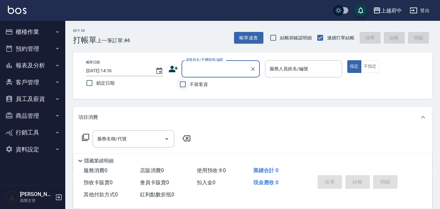
click at [183, 84] on input "不留客資" at bounding box center [183, 85] width 14 height 14
checkbox input "true"
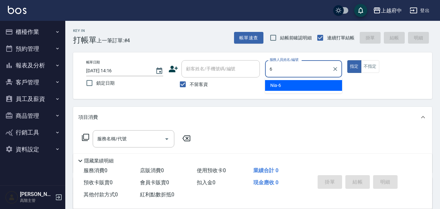
type input "Nia-6"
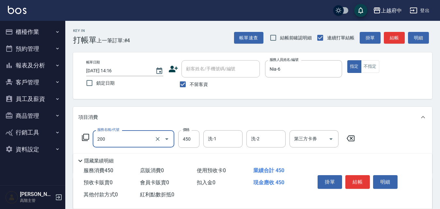
type input "有機洗髮(200)"
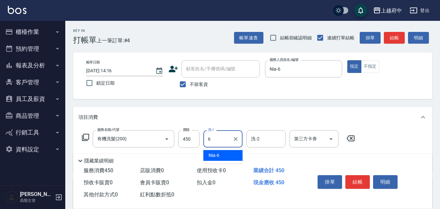
type input "Nia-6"
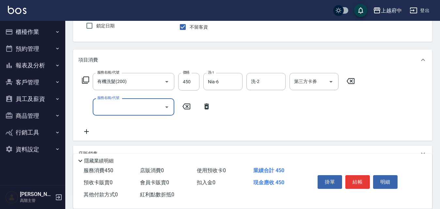
scroll to position [65, 0]
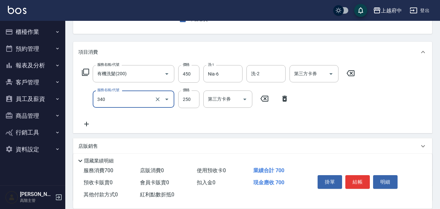
type input "剪髮(340)"
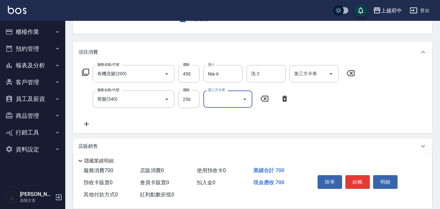
click at [352, 113] on div "服務名稱/代號 有機洗髮(200) 服務名稱/代號 價格 450 價格 洗-1 Nia-6 洗-1 洗-2 洗-2 第三方卡券 第三方卡券 服務名稱/代號 剪…" at bounding box center [218, 96] width 280 height 63
click at [357, 182] on button "結帳" at bounding box center [357, 182] width 24 height 14
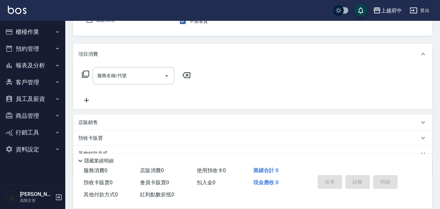
scroll to position [0, 0]
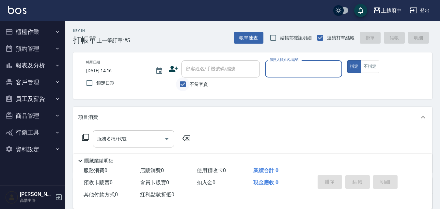
click at [185, 85] on input "不留客資" at bounding box center [183, 85] width 14 height 14
checkbox input "false"
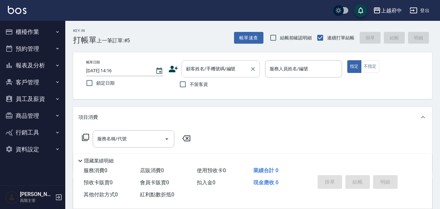
click at [191, 69] on input "顧客姓名/手機號碼/編號" at bounding box center [215, 68] width 63 height 11
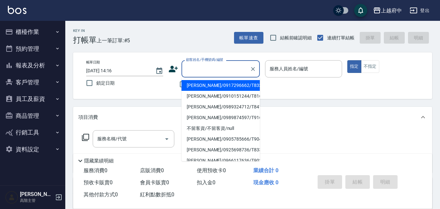
type input "ㄔ"
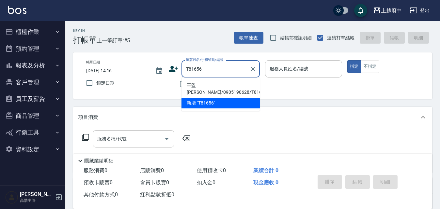
click at [211, 83] on li "王監哲/0905190628/T81656" at bounding box center [220, 89] width 78 height 18
type input "王監哲/0905190628/T81656"
type input "Annie -1"
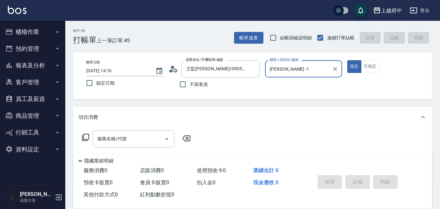
click at [347, 60] on button "指定" at bounding box center [354, 66] width 14 height 13
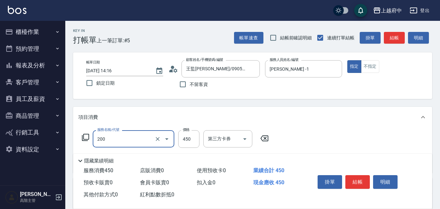
type input "有機洗髮(200)"
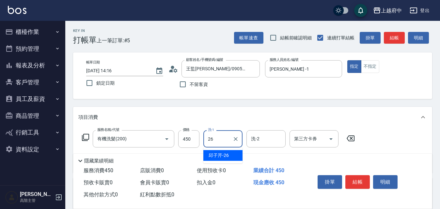
type input "邱子芹-26"
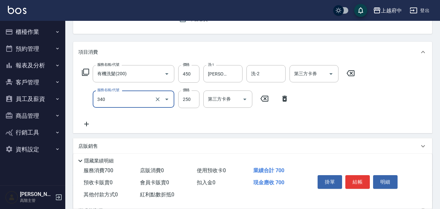
type input "剪髮(340)"
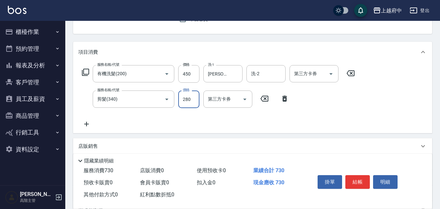
type input "280"
click at [335, 121] on div "服務名稱/代號 有機洗髮(200) 服務名稱/代號 價格 450 價格 洗-1 邱子芹-26 洗-1 洗-2 洗-2 第三方卡券 第三方卡券 服務名稱/代號 …" at bounding box center [218, 96] width 280 height 63
click at [360, 177] on button "結帳" at bounding box center [357, 182] width 24 height 14
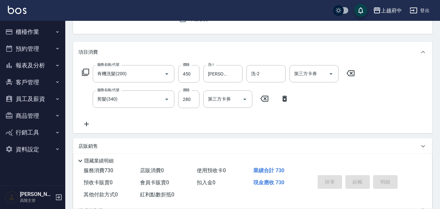
type input "2025/09/06 14:17"
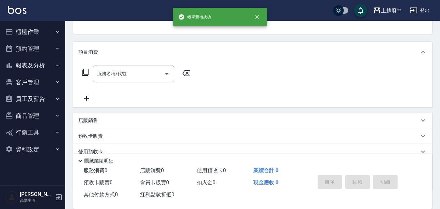
scroll to position [63, 0]
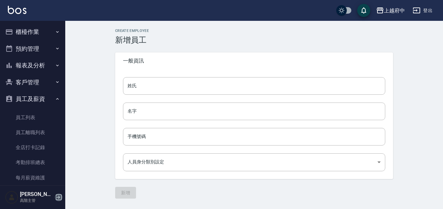
click at [57, 195] on icon "button" at bounding box center [59, 198] width 6 height 6
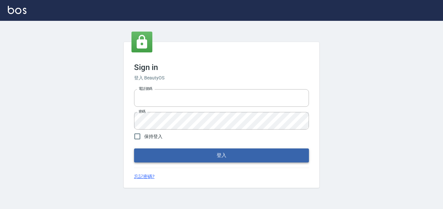
type input "0911903627"
click at [202, 155] on button "登入" at bounding box center [221, 156] width 175 height 14
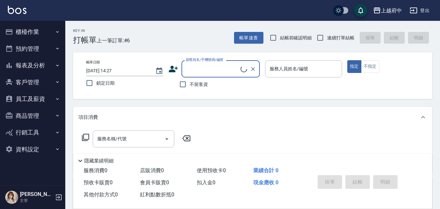
click at [39, 97] on button "員工及薪資" at bounding box center [33, 99] width 60 height 17
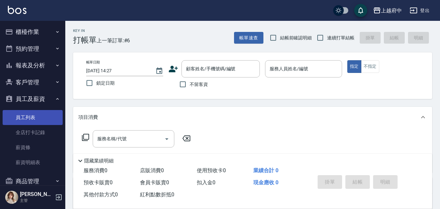
click at [26, 117] on link "員工列表" at bounding box center [33, 117] width 60 height 15
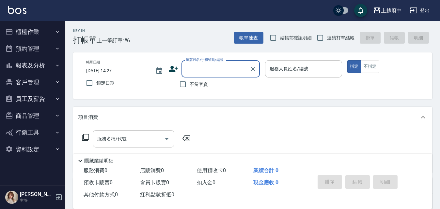
click at [32, 78] on button "客戶管理" at bounding box center [33, 82] width 60 height 17
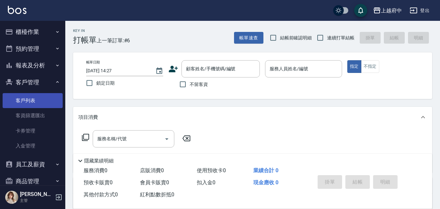
click at [28, 99] on link "客戶列表" at bounding box center [33, 100] width 60 height 15
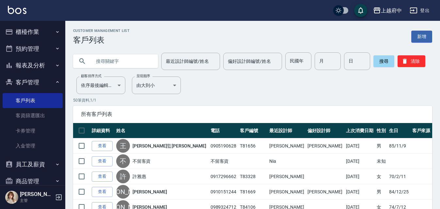
click at [126, 61] on input "text" at bounding box center [121, 61] width 61 height 18
type input "0960627069"
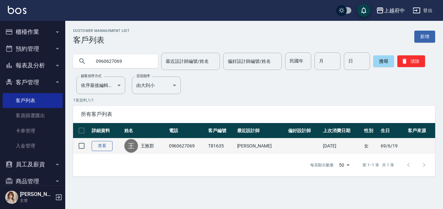
click at [97, 149] on link "查看" at bounding box center [102, 146] width 21 height 10
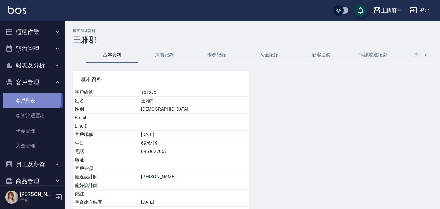
click at [28, 99] on link "客戶列表" at bounding box center [33, 100] width 60 height 15
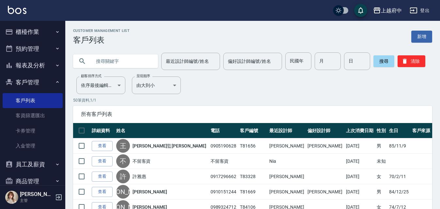
click at [102, 60] on input "text" at bounding box center [121, 61] width 61 height 18
click at [140, 62] on input "text" at bounding box center [121, 61] width 61 height 18
paste input "0909302095"
type input "0909302095"
click at [376, 63] on button "搜尋" at bounding box center [383, 61] width 21 height 12
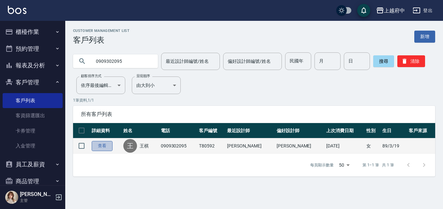
click at [105, 145] on link "查看" at bounding box center [102, 146] width 21 height 10
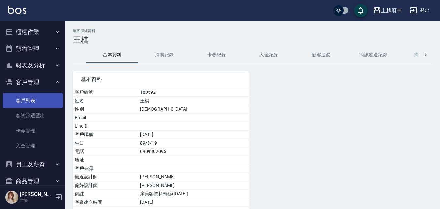
click at [31, 101] on link "客戶列表" at bounding box center [33, 100] width 60 height 15
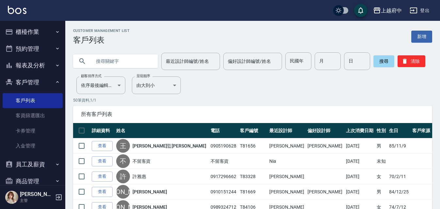
click at [125, 57] on input "text" at bounding box center [121, 61] width 61 height 18
type input "0919350748"
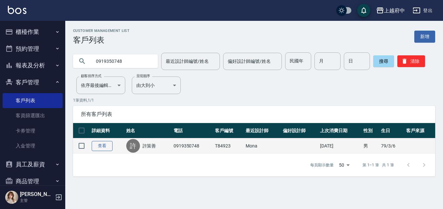
click at [99, 147] on link "查看" at bounding box center [102, 146] width 21 height 10
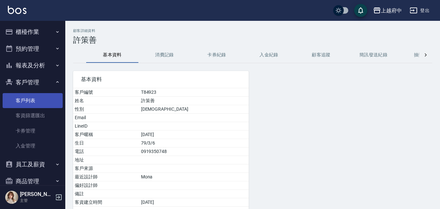
click at [33, 101] on link "客戶列表" at bounding box center [33, 100] width 60 height 15
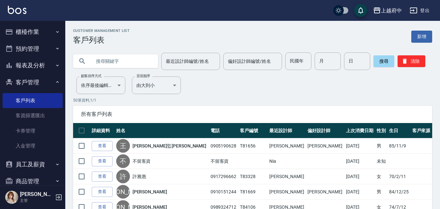
click at [113, 59] on input "text" at bounding box center [121, 61] width 61 height 18
type input "83366"
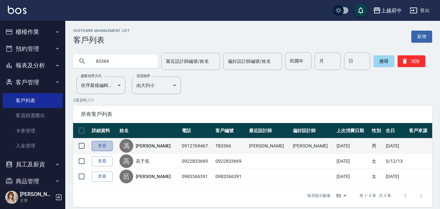
click at [105, 145] on link "查看" at bounding box center [102, 146] width 21 height 10
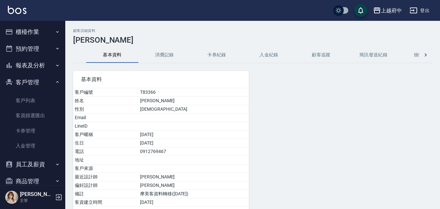
click at [31, 100] on link "客戶列表" at bounding box center [33, 100] width 60 height 15
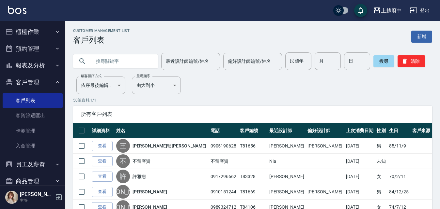
click at [115, 60] on input "text" at bounding box center [121, 61] width 61 height 18
type input "0922802460"
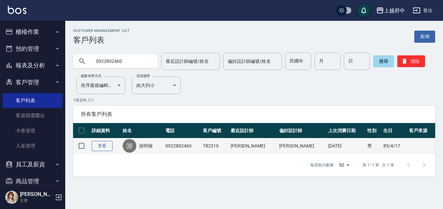
click at [98, 143] on link "查看" at bounding box center [102, 146] width 21 height 10
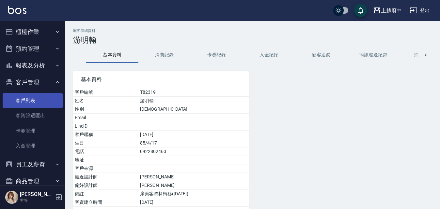
click at [15, 98] on link "客戶列表" at bounding box center [33, 100] width 60 height 15
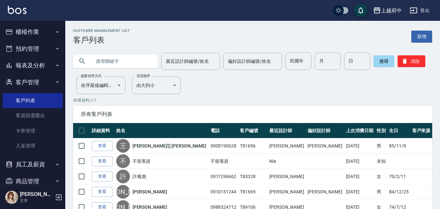
click at [113, 60] on input "text" at bounding box center [121, 61] width 61 height 18
type input "0979798706"
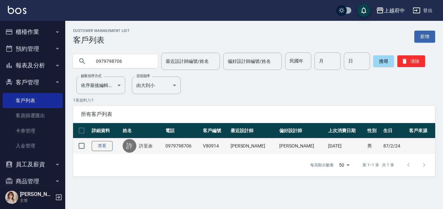
click at [97, 145] on link "查看" at bounding box center [102, 146] width 21 height 10
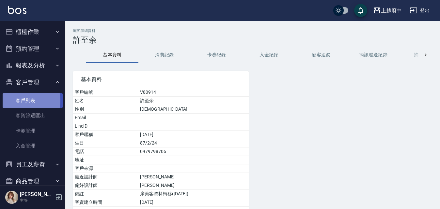
click at [21, 101] on link "客戶列表" at bounding box center [33, 100] width 60 height 15
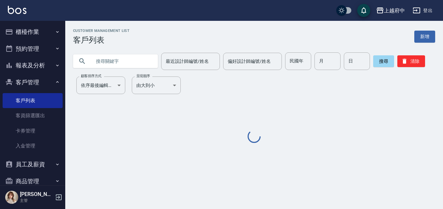
click at [115, 65] on input "text" at bounding box center [121, 61] width 61 height 18
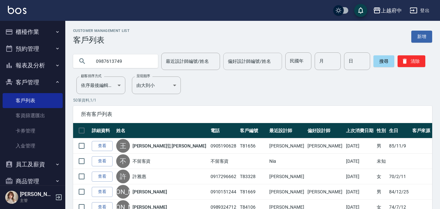
type input "0987613749"
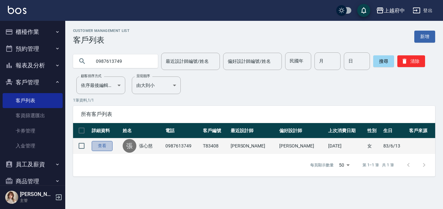
click at [100, 148] on link "查看" at bounding box center [102, 146] width 21 height 10
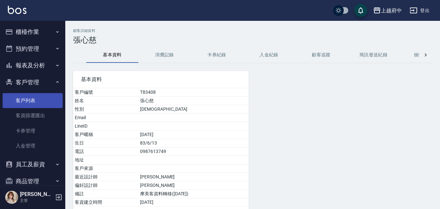
click at [21, 96] on link "客戶列表" at bounding box center [33, 100] width 60 height 15
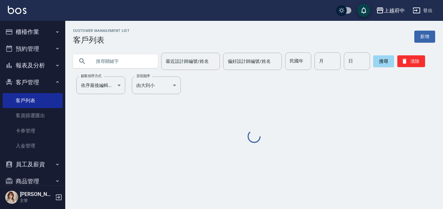
click at [99, 62] on input "text" at bounding box center [121, 61] width 61 height 18
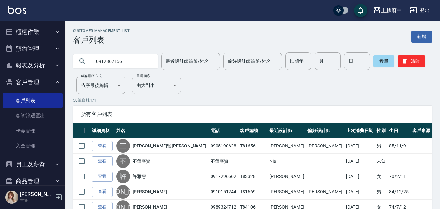
type input "0912867156"
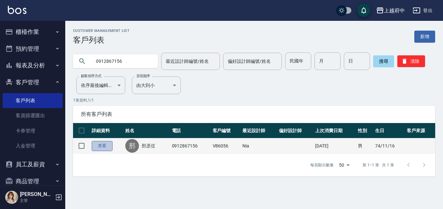
click at [105, 144] on link "查看" at bounding box center [102, 146] width 21 height 10
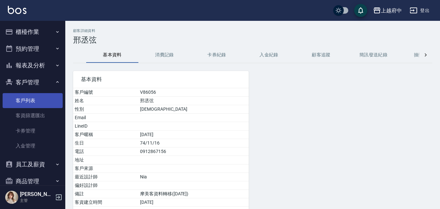
drag, startPoint x: 24, startPoint y: 97, endPoint x: 32, endPoint y: 95, distance: 8.2
click at [24, 97] on link "客戶列表" at bounding box center [33, 100] width 60 height 15
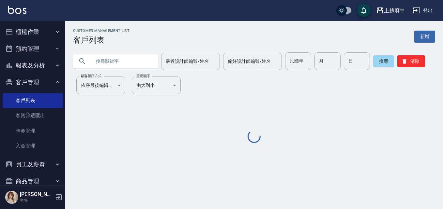
click at [122, 58] on input "text" at bounding box center [121, 61] width 61 height 18
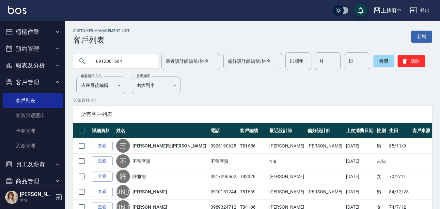
type input "0912081664"
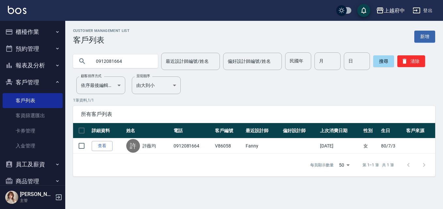
click at [99, 145] on link "查看" at bounding box center [102, 146] width 21 height 10
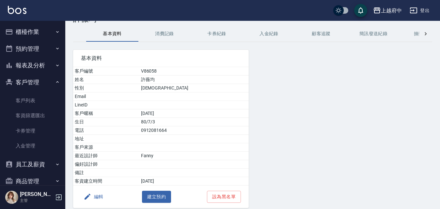
scroll to position [33, 0]
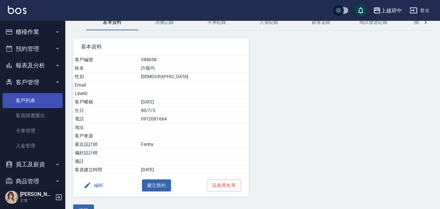
click at [29, 97] on link "客戶列表" at bounding box center [33, 100] width 60 height 15
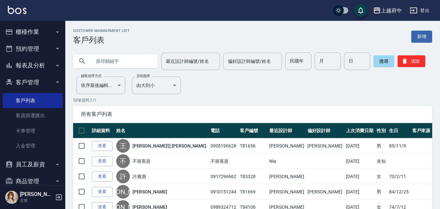
click at [130, 59] on input "text" at bounding box center [121, 61] width 61 height 18
type input "0988052469"
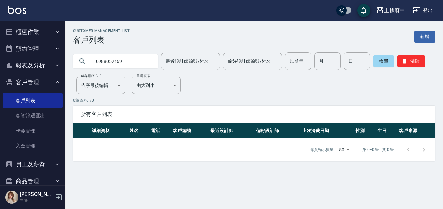
drag, startPoint x: 128, startPoint y: 61, endPoint x: 83, endPoint y: 63, distance: 44.7
click at [83, 63] on div "0988052469" at bounding box center [115, 61] width 85 height 14
drag, startPoint x: 407, startPoint y: 62, endPoint x: 363, endPoint y: 35, distance: 52.3
click at [407, 62] on button "清除" at bounding box center [411, 61] width 28 height 12
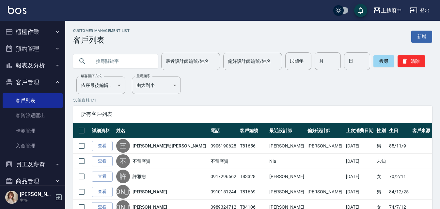
click at [129, 62] on input "text" at bounding box center [121, 61] width 61 height 18
type input "0921685323"
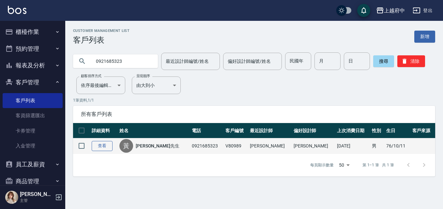
click at [100, 147] on link "查看" at bounding box center [102, 146] width 21 height 10
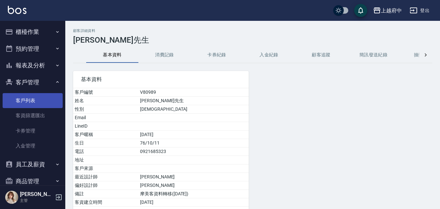
click at [21, 103] on link "客戶列表" at bounding box center [33, 100] width 60 height 15
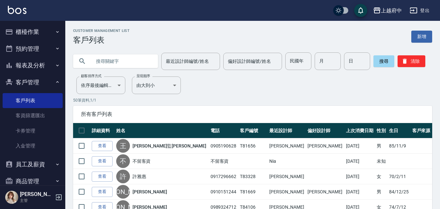
click at [138, 56] on input "text" at bounding box center [121, 61] width 61 height 18
type input "0983207349"
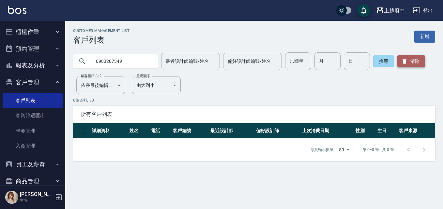
click at [407, 61] on button "清除" at bounding box center [411, 61] width 28 height 12
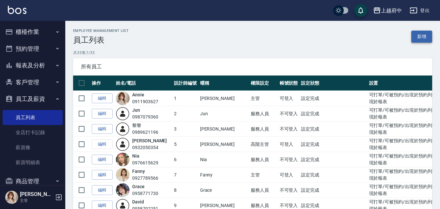
click at [417, 38] on link "新增" at bounding box center [421, 37] width 21 height 12
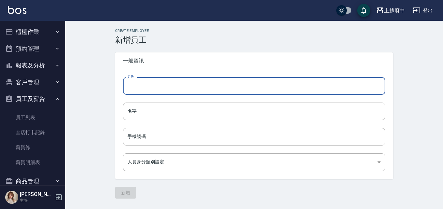
click at [145, 87] on input "姓氏" at bounding box center [254, 86] width 262 height 18
click at [101, 118] on div "Create Employee 新增員工 一般資訊 姓氏 姓氏 名字 名字 手機號碼 手機號碼 人員身分類別設定 ​ 人員身分類別設定 新增" at bounding box center [254, 114] width 378 height 186
click at [153, 85] on input "姓氏" at bounding box center [254, 86] width 262 height 18
type input "呂"
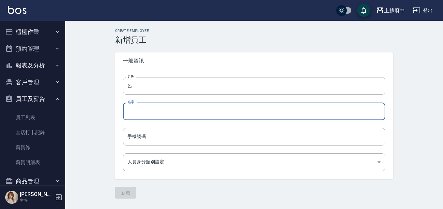
click at [128, 114] on input "名字" at bounding box center [254, 112] width 262 height 18
type input "承翰"
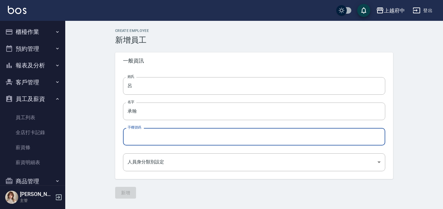
click at [155, 141] on input "手機號碼" at bounding box center [254, 137] width 262 height 18
click at [139, 136] on input "0974877096" at bounding box center [254, 137] width 262 height 18
type input "0971877096"
click at [152, 157] on body "上越府中 登出 櫃檯作業 打帳單 帳單列表 掛單列表 營業儀表板 現金收支登錄 材料自購登錄 每日結帳 排班表 現場電腦打卡 預約管理 預約管理 單日預約紀錄…" at bounding box center [221, 104] width 443 height 209
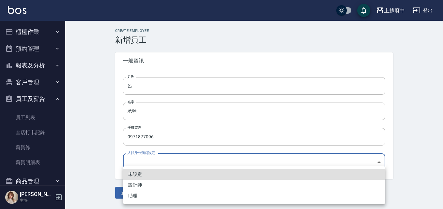
click at [134, 193] on li "助理" at bounding box center [254, 196] width 262 height 11
type input "68bd95e5-cc03-43f1-a4e4-0df2a381c335"
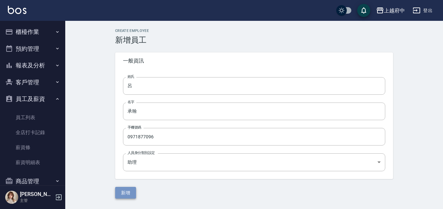
click at [127, 193] on button "新增" at bounding box center [125, 193] width 21 height 12
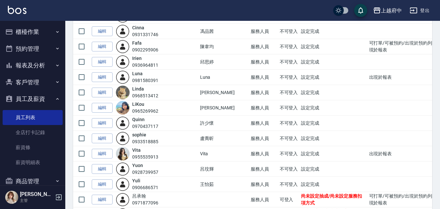
scroll to position [391, 0]
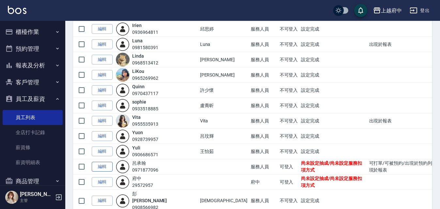
click at [102, 167] on link "編輯" at bounding box center [102, 167] width 21 height 10
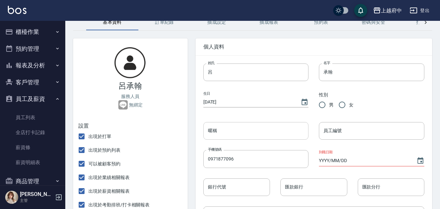
scroll to position [65, 0]
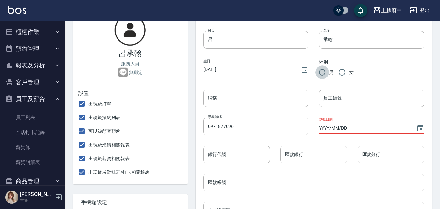
click at [323, 73] on input "男" at bounding box center [322, 73] width 14 height 14
radio input "true"
click at [332, 90] on div "員工編號 員工編號" at bounding box center [366, 93] width 116 height 28
click at [342, 94] on input "員工編號" at bounding box center [371, 99] width 105 height 18
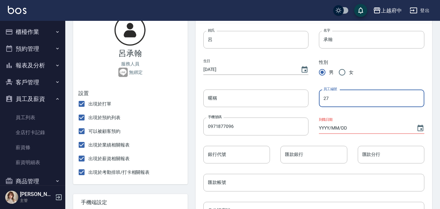
type input "27"
click at [358, 124] on input "YYYY/MM/DD" at bounding box center [364, 128] width 91 height 11
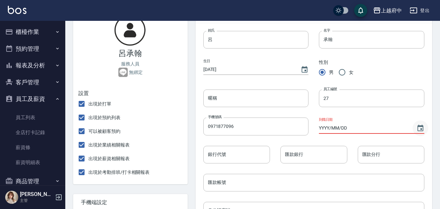
click at [420, 127] on icon "Choose date" at bounding box center [420, 128] width 6 height 7
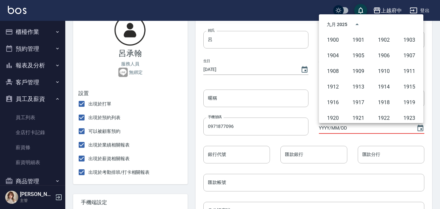
scroll to position [447, 0]
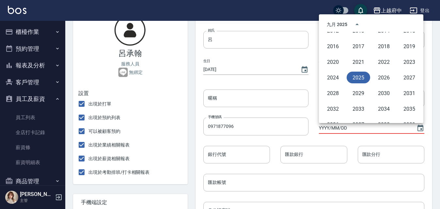
click at [358, 80] on button "2025" at bounding box center [357, 78] width 23 height 12
type input "[DATE]"
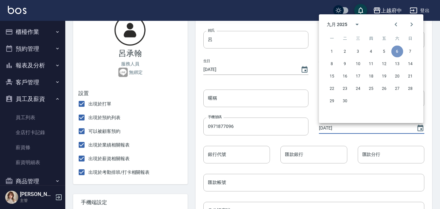
click at [397, 51] on button "6" at bounding box center [397, 52] width 12 height 12
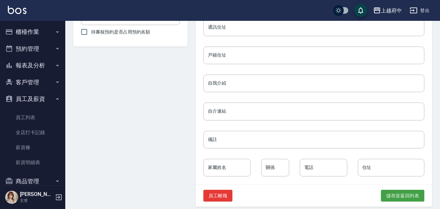
scroll to position [311, 0]
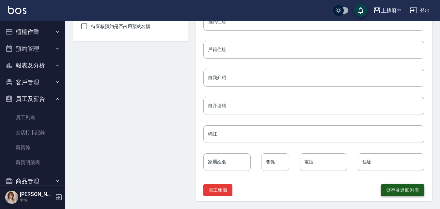
click at [398, 190] on button "儲存並返回列表" at bounding box center [402, 191] width 43 height 12
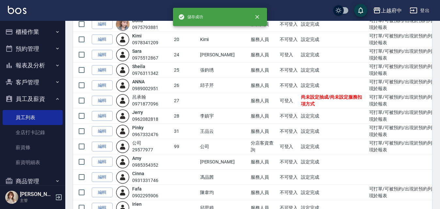
scroll to position [228, 0]
click at [107, 99] on link "編輯" at bounding box center [102, 100] width 21 height 10
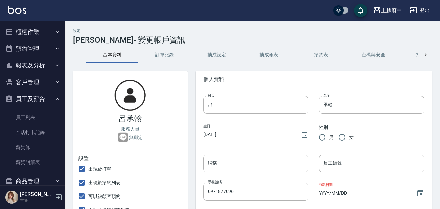
radio input "true"
type input "27"
type input "[DATE]"
click at [332, 56] on button "預約表" at bounding box center [321, 55] width 52 height 16
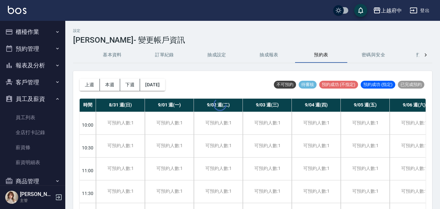
click at [364, 52] on div at bounding box center [220, 104] width 440 height 209
click at [413, 52] on button "打卡紀錄" at bounding box center [425, 55] width 52 height 16
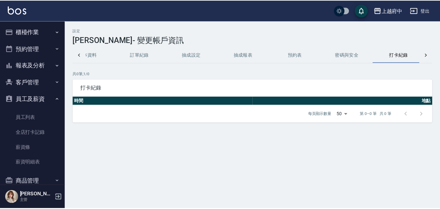
scroll to position [0, 29]
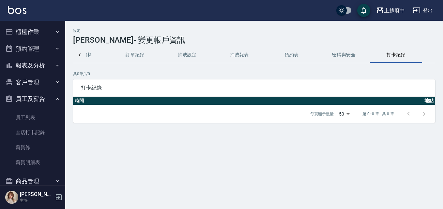
click at [347, 54] on button "密碼與安全" at bounding box center [344, 55] width 52 height 16
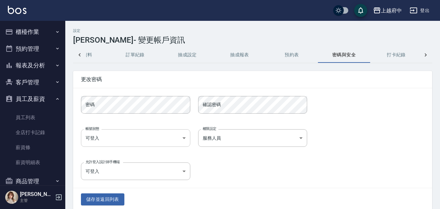
click at [160, 137] on body "上越府中 登出 櫃檯作業 打帳單 帳單列表 掛單列表 營業儀表板 現金收支登錄 材料自購登錄 每日結帳 排班表 現場電腦打卡 預約管理 預約管理 單日預約紀錄…" at bounding box center [220, 109] width 440 height 219
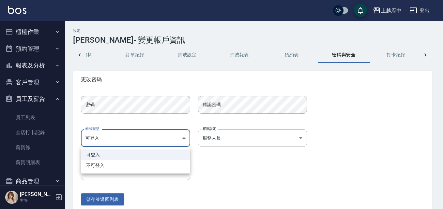
click at [123, 167] on li "不可登入" at bounding box center [135, 165] width 109 height 11
type input "banned"
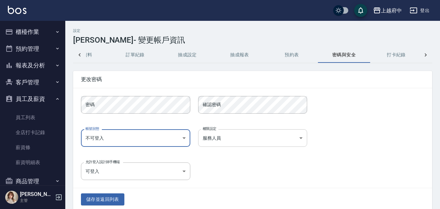
click at [224, 138] on body "上越府中 登出 櫃檯作業 打帳單 帳單列表 掛單列表 營業儀表板 現金收支登錄 材料自購登錄 每日結帳 排班表 現場電腦打卡 預約管理 預約管理 單日預約紀錄…" at bounding box center [220, 109] width 440 height 219
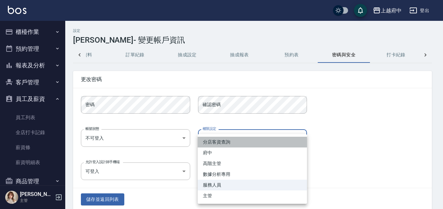
click at [224, 138] on li "分店客資查詢" at bounding box center [252, 142] width 109 height 11
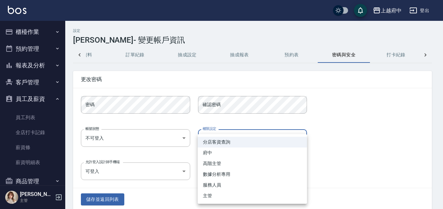
click at [224, 138] on body "上越府中 登出 櫃檯作業 打帳單 帳單列表 掛單列表 營業儀表板 現金收支登錄 材料自購登錄 每日結帳 排班表 現場電腦打卡 預約管理 預約管理 單日預約紀錄…" at bounding box center [221, 109] width 443 height 219
click at [225, 187] on li "服務人員" at bounding box center [252, 185] width 109 height 11
type input "a77ccdb9-c181-4e05-868a-cec5b55e3d7e"
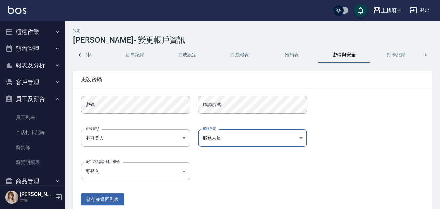
click at [240, 53] on button "抽成報表" at bounding box center [239, 55] width 52 height 16
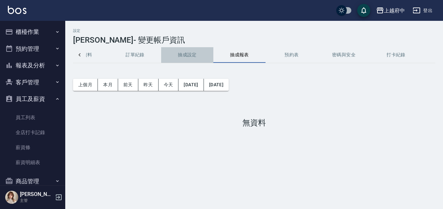
click at [184, 51] on button "抽成設定" at bounding box center [187, 55] width 52 height 16
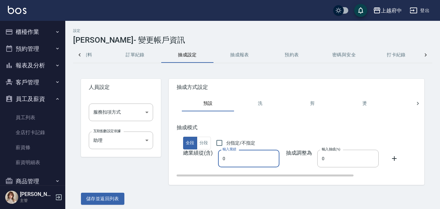
click at [228, 161] on input "0" at bounding box center [248, 159] width 61 height 18
drag, startPoint x: 230, startPoint y: 161, endPoint x: 220, endPoint y: 162, distance: 9.5
click at [217, 162] on div "總業績從(含) 輸入業績 0 輸入業績 抽成調整為 輸入抽成(%) 0 輸入抽成(%)" at bounding box center [338, 159] width 324 height 18
drag, startPoint x: 241, startPoint y: 167, endPoint x: 226, endPoint y: 165, distance: 15.1
click at [226, 168] on input "0" at bounding box center [248, 159] width 61 height 18
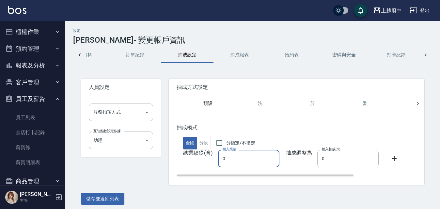
drag, startPoint x: 226, startPoint y: 161, endPoint x: 219, endPoint y: 160, distance: 6.3
click at [219, 160] on input "0" at bounding box center [248, 159] width 61 height 18
type input "100000"
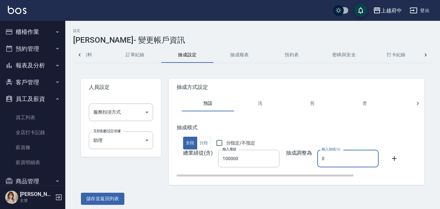
drag, startPoint x: 322, startPoint y: 157, endPoint x: 316, endPoint y: 158, distance: 6.4
click at [317, 158] on input "0" at bounding box center [347, 159] width 61 height 18
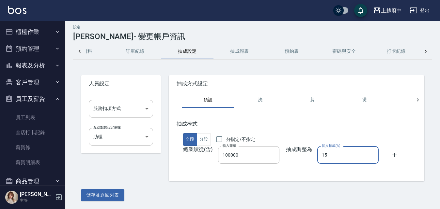
type input "15"
click at [221, 175] on div "抽成模式 全段 分段 分指定/不指定 總業績從(含) 輸入業績 100000 輸入業績 抽成調整為 輸入抽成(%) 15 輸入抽成(%)" at bounding box center [296, 145] width 255 height 74
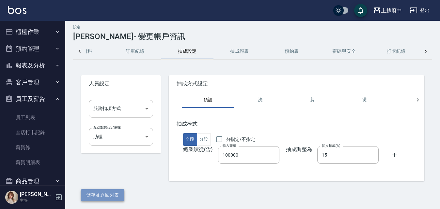
click at [123, 195] on button "儲存並返回列表" at bounding box center [102, 195] width 43 height 12
click at [109, 198] on button "儲存並返回列表" at bounding box center [102, 195] width 43 height 12
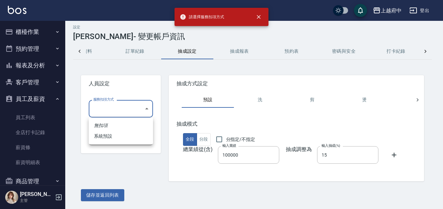
click at [142, 107] on body "請選擇服務扣項方式 上越府中 登出 櫃檯作業 打帳單 帳單列表 掛單列表 營業儀表板 現金收支登錄 材料自購登錄 每日結帳 排班表 現場電腦打卡 預約管理 預…" at bounding box center [221, 102] width 443 height 213
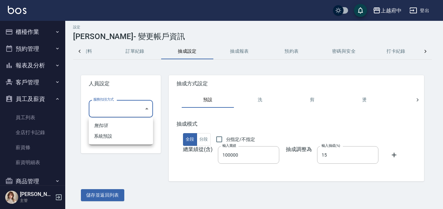
click at [120, 134] on li "系統預設" at bounding box center [121, 136] width 64 height 11
type input "系統預設"
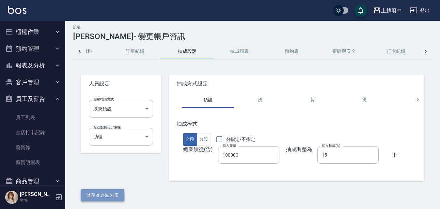
click at [107, 193] on button "儲存並返回列表" at bounding box center [102, 195] width 43 height 12
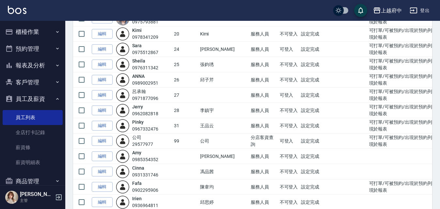
scroll to position [228, 0]
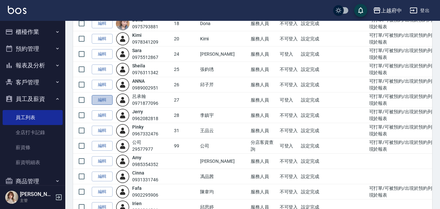
click at [106, 102] on link "編輯" at bounding box center [102, 100] width 21 height 10
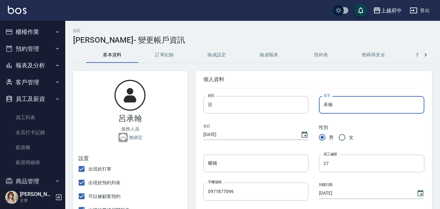
drag, startPoint x: 337, startPoint y: 105, endPoint x: 317, endPoint y: 105, distance: 20.9
click at [317, 105] on div "名字 承翰 名字" at bounding box center [366, 100] width 116 height 28
click at [272, 160] on input "暱稱" at bounding box center [255, 164] width 105 height 18
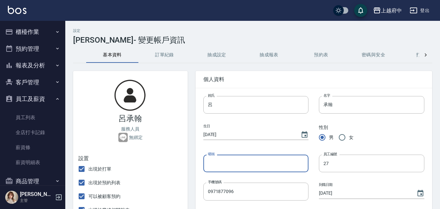
paste input "承翰"
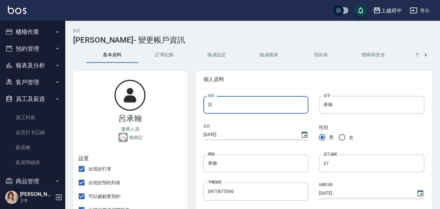
drag, startPoint x: 210, startPoint y: 106, endPoint x: 195, endPoint y: 110, distance: 15.2
click at [195, 110] on div "姓氏 呂 姓氏" at bounding box center [251, 100] width 116 height 28
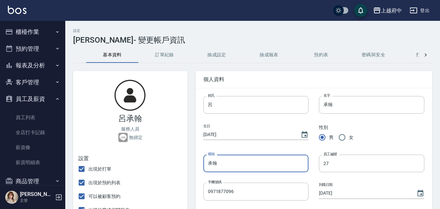
click at [207, 161] on input "承翰" at bounding box center [255, 164] width 105 height 18
paste input "呂"
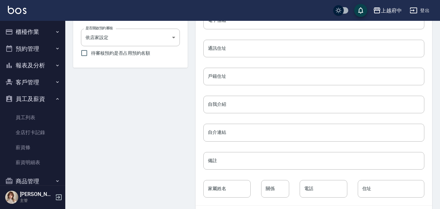
scroll to position [311, 0]
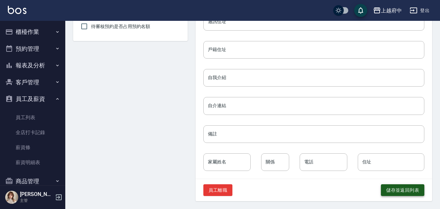
type input "呂承翰"
click at [392, 192] on button "儲存並返回列表" at bounding box center [402, 191] width 43 height 12
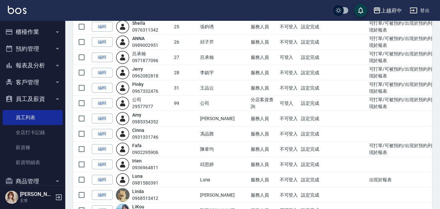
scroll to position [261, 0]
